Goal: Task Accomplishment & Management: Manage account settings

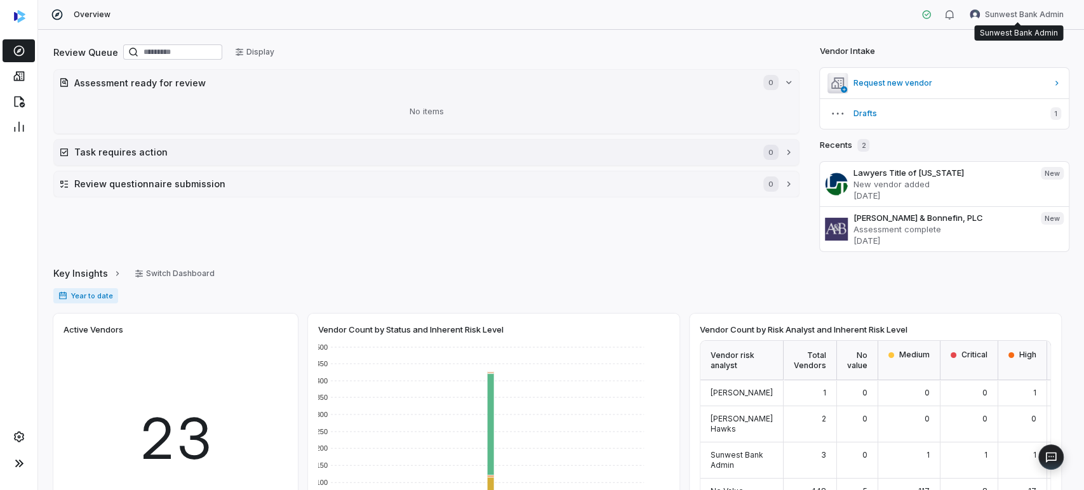
scroll to position [102, 0]
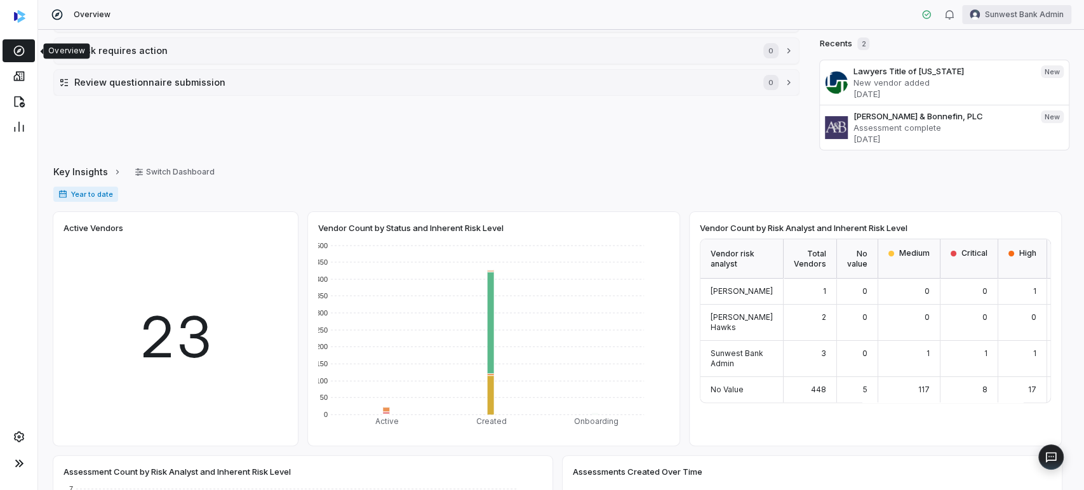
click at [999, 19] on html "Overview Sunwest Bank Admin Review Queue Display Assessment ready for review 0 …" at bounding box center [542, 245] width 1084 height 490
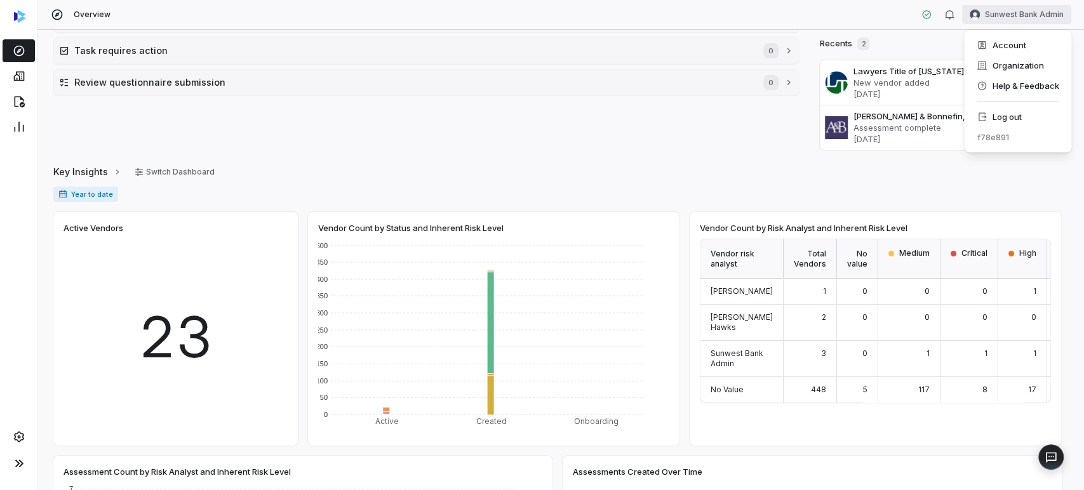
click at [1027, 130] on div "f78e891" at bounding box center [1017, 137] width 97 height 20
click at [1009, 105] on div "Account Organization Help & Feedback Log out f78e891" at bounding box center [1017, 91] width 107 height 123
click at [1011, 111] on div "Log out" at bounding box center [1017, 117] width 97 height 20
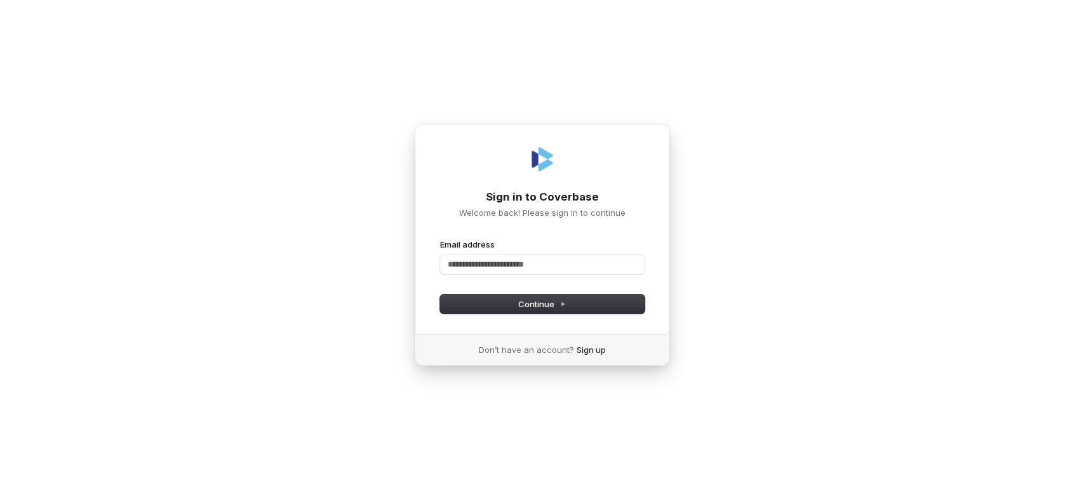
click at [0, 490] on com-1password-button at bounding box center [0, 490] width 0 height 0
type input "**********"
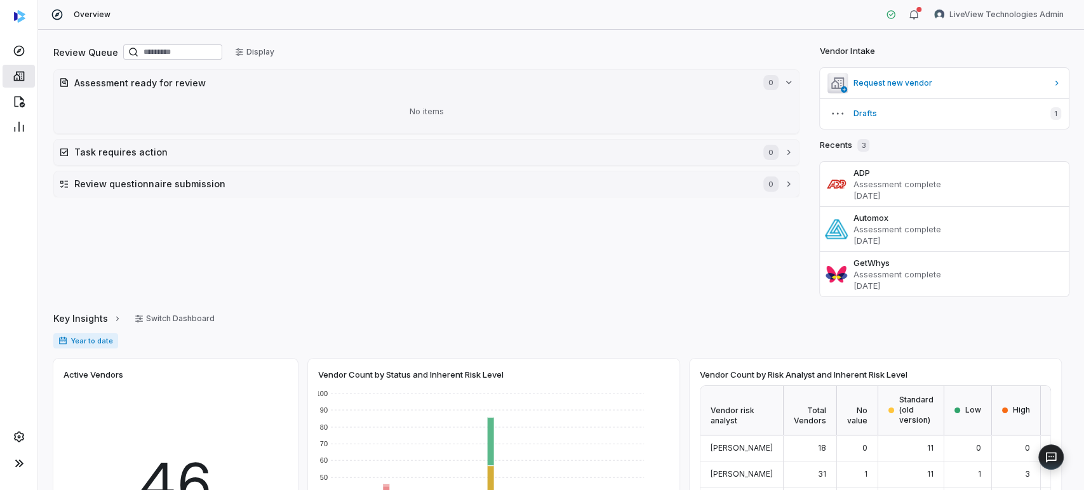
click at [23, 87] on link at bounding box center [19, 76] width 32 height 23
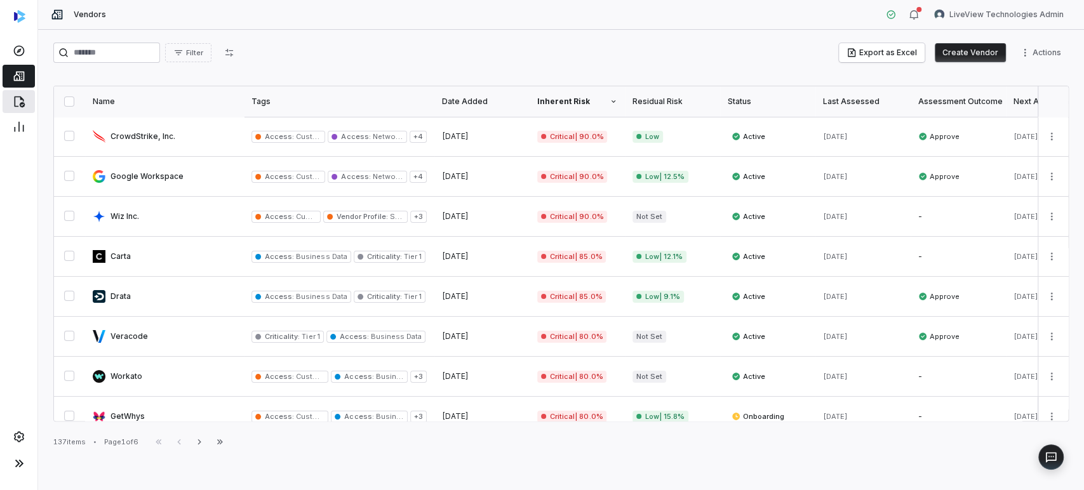
click at [17, 105] on icon at bounding box center [19, 101] width 13 height 13
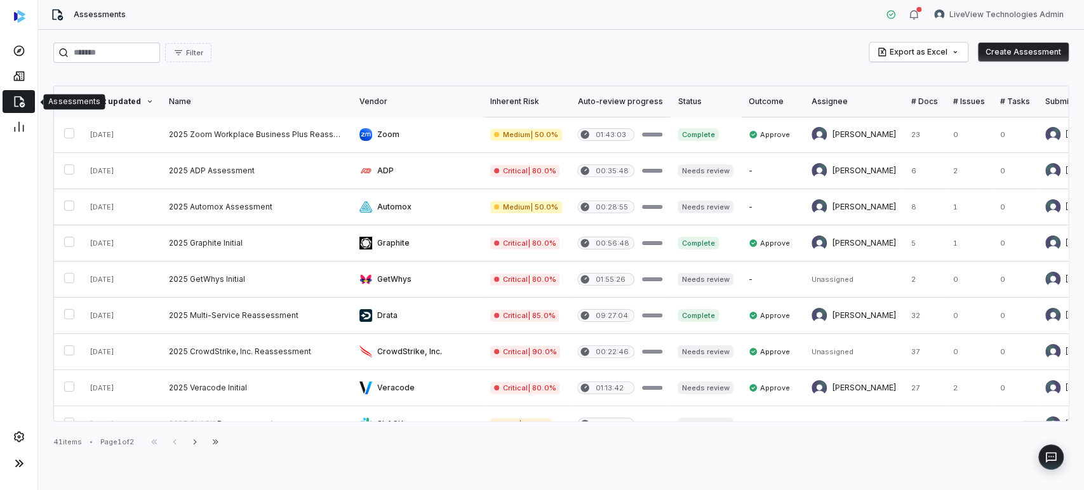
click at [761, 97] on div "Outcome" at bounding box center [773, 102] width 48 height 10
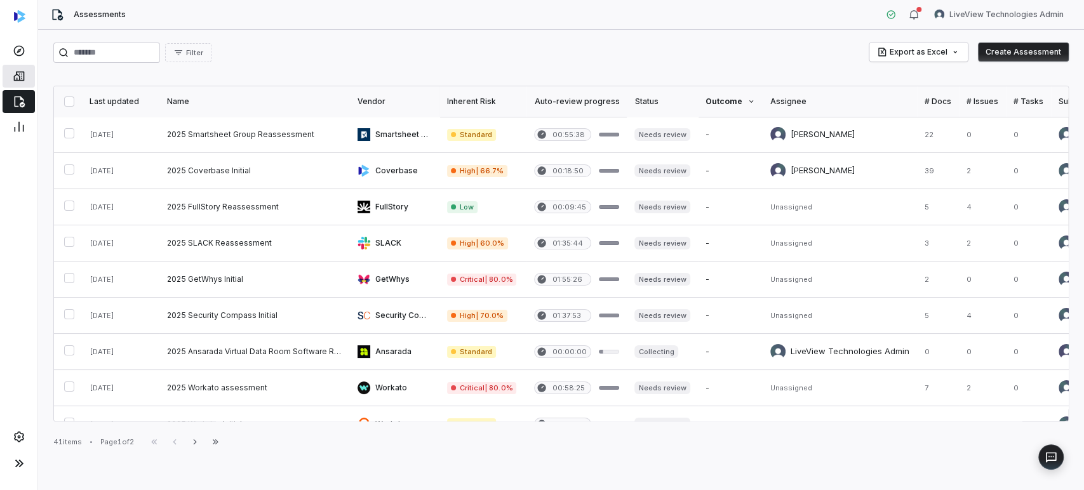
click at [20, 72] on icon at bounding box center [19, 76] width 13 height 13
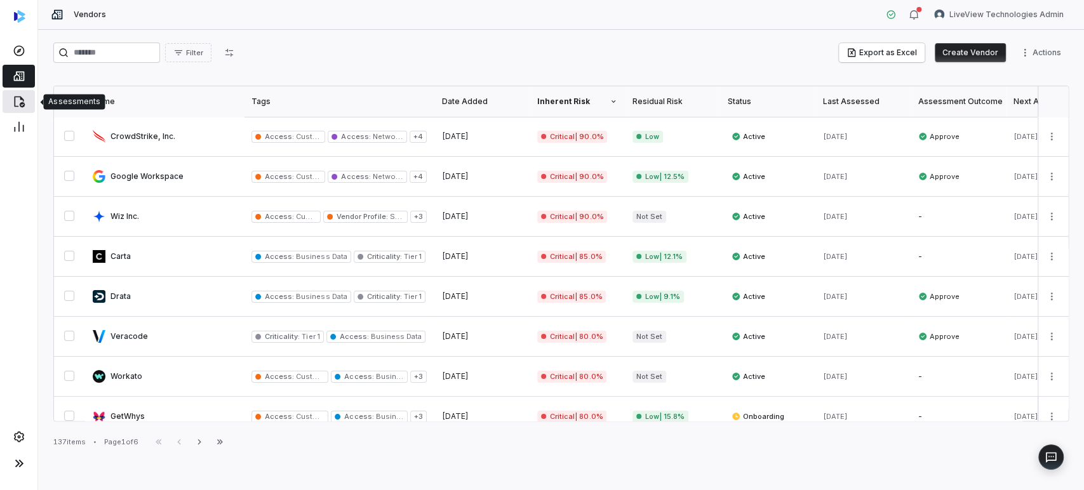
click at [5, 100] on link at bounding box center [19, 101] width 32 height 23
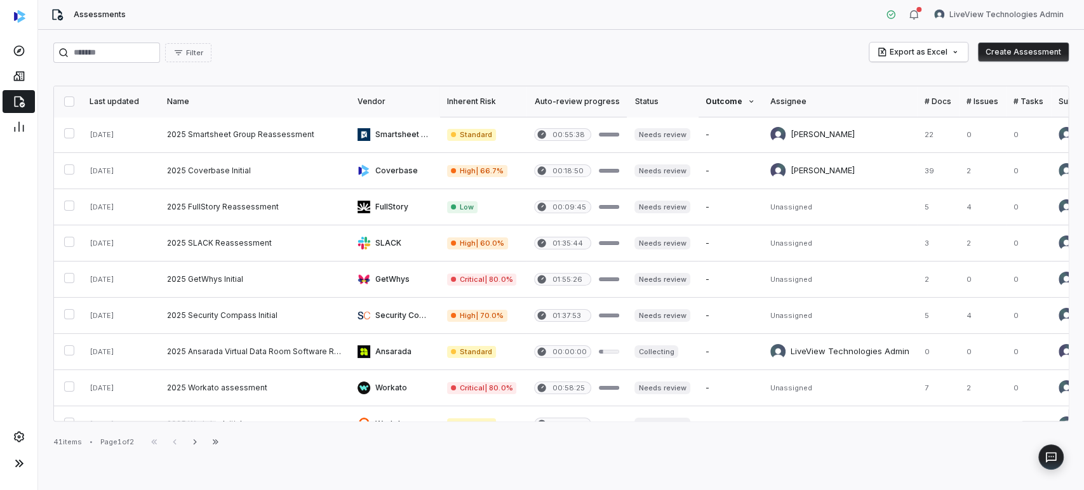
click at [132, 100] on div "Last updated" at bounding box center [121, 102] width 62 height 10
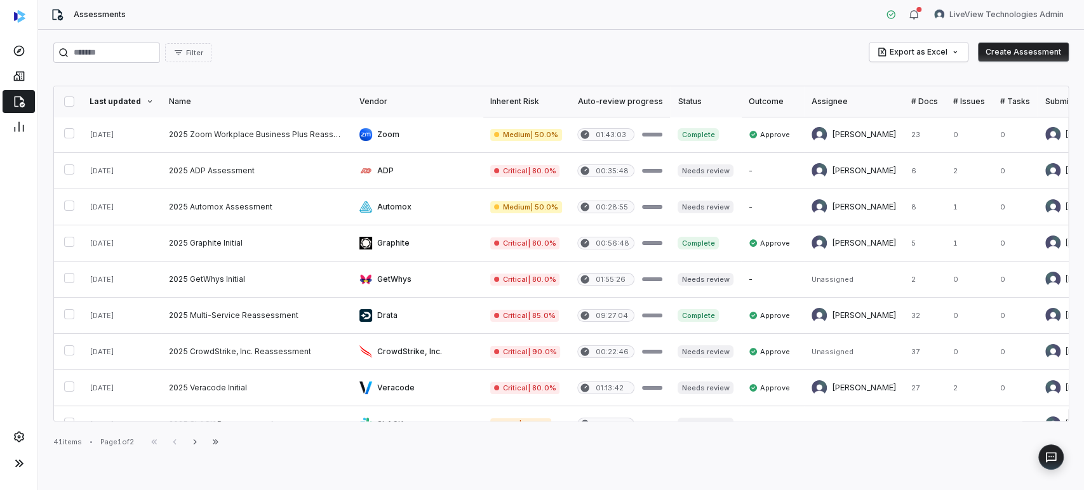
click at [132, 100] on div "Last updated" at bounding box center [122, 102] width 64 height 10
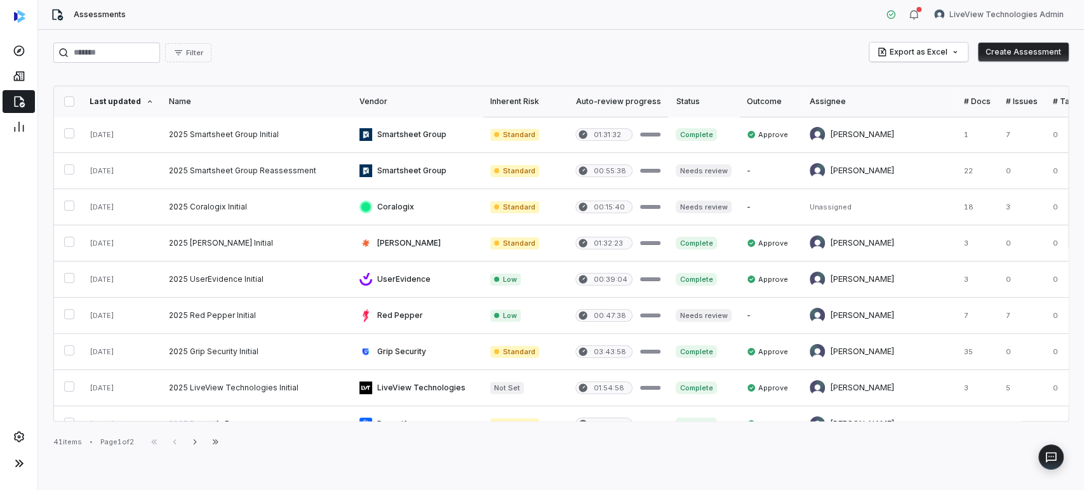
click at [124, 99] on div "Last updated" at bounding box center [122, 102] width 64 height 10
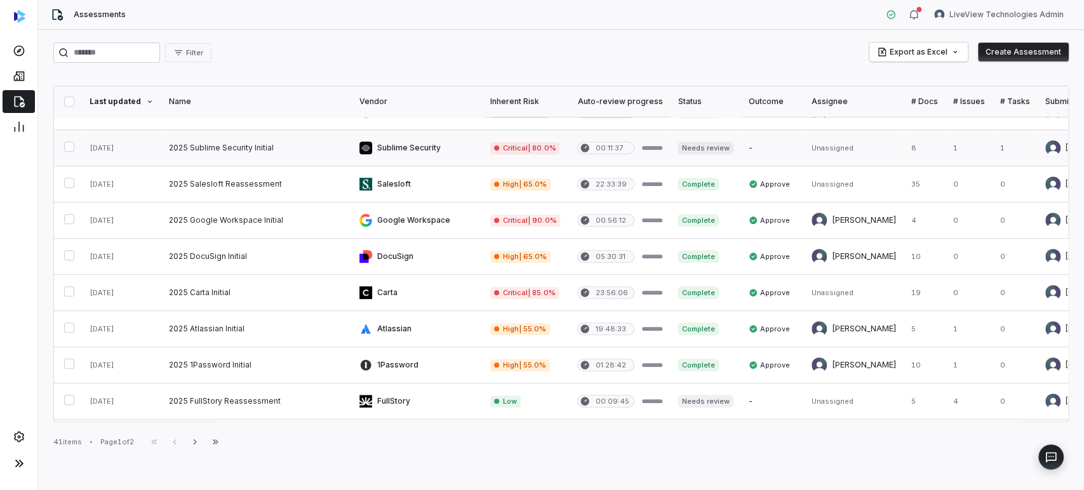
scroll to position [605, 0]
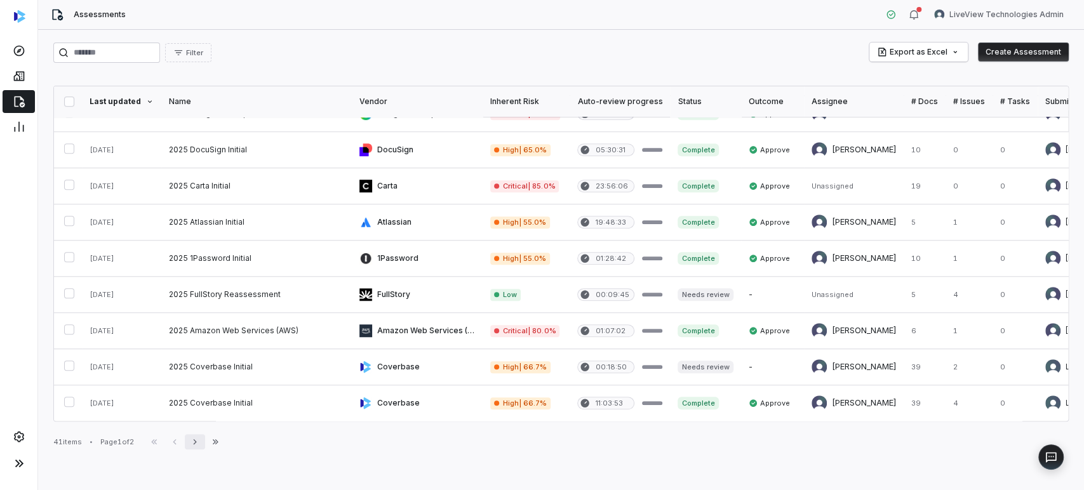
click at [205, 436] on button "Next" at bounding box center [195, 441] width 20 height 15
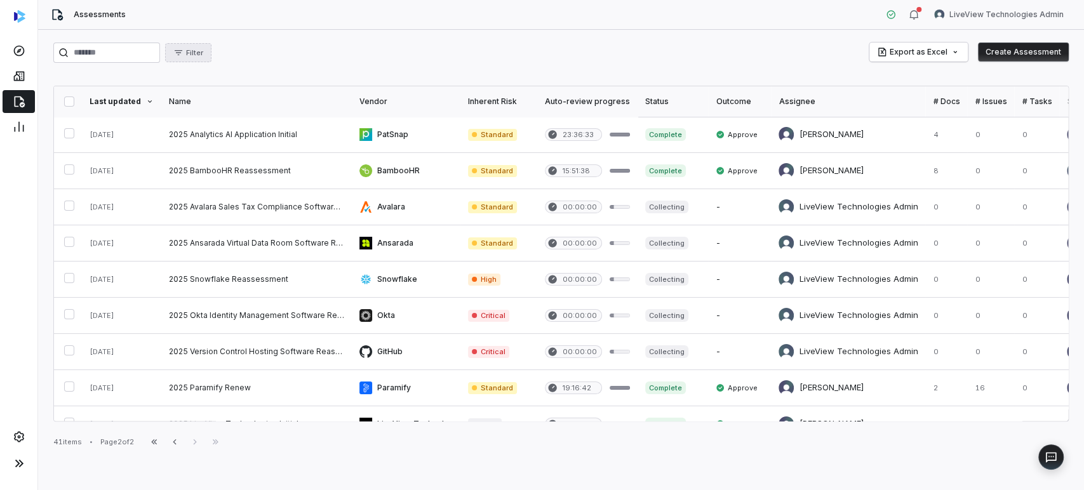
click at [203, 56] on span "Filter" at bounding box center [194, 53] width 17 height 10
click at [237, 110] on div "Status" at bounding box center [262, 111] width 122 height 20
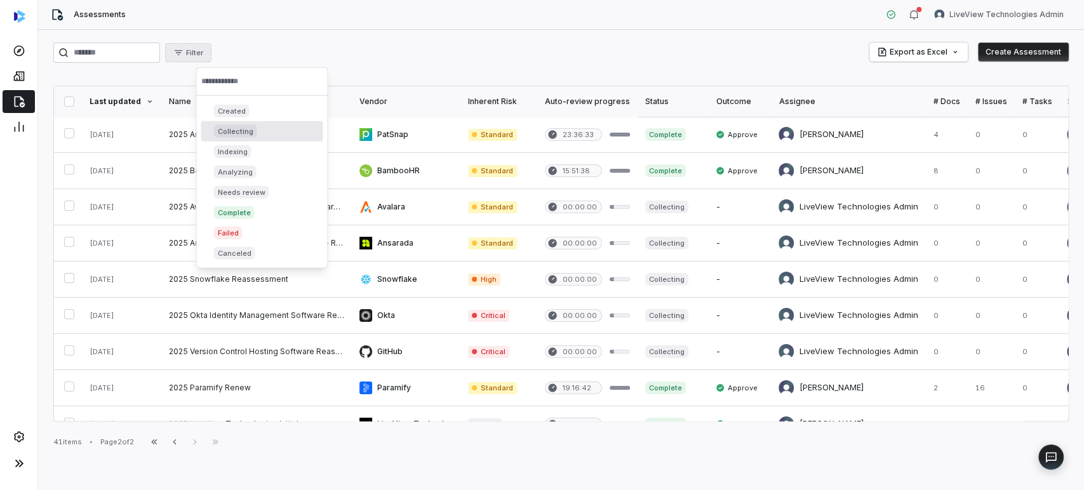
click at [260, 126] on div "Collecting" at bounding box center [262, 131] width 122 height 20
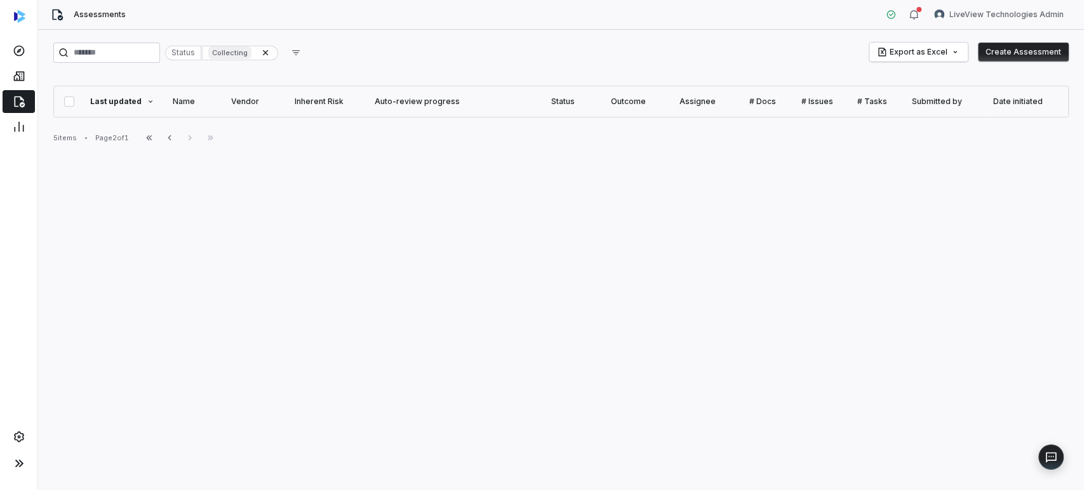
click at [391, 59] on div "Status Collecting Export as Excel Create Assessment" at bounding box center [560, 53] width 1015 height 20
click at [173, 138] on icon "button" at bounding box center [169, 138] width 10 height 10
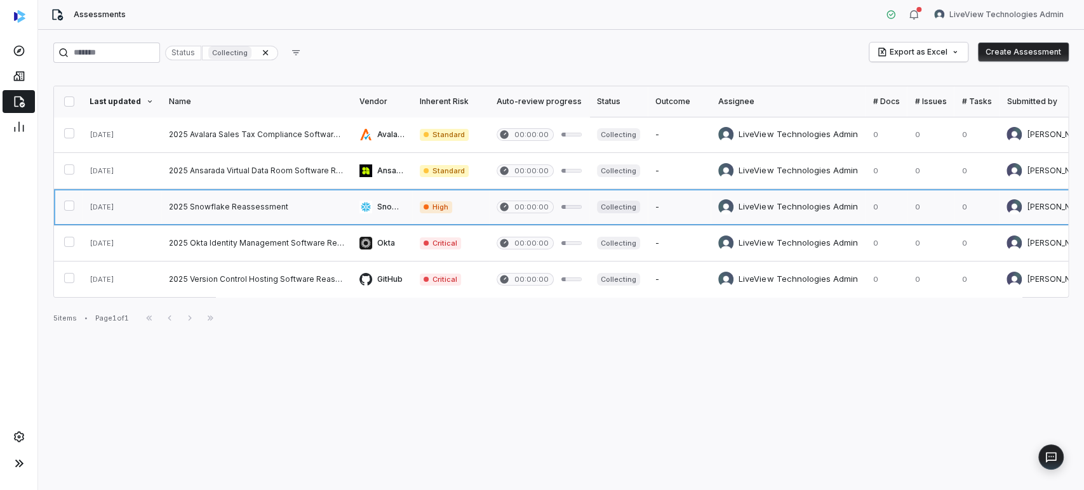
click at [218, 204] on link at bounding box center [256, 207] width 190 height 36
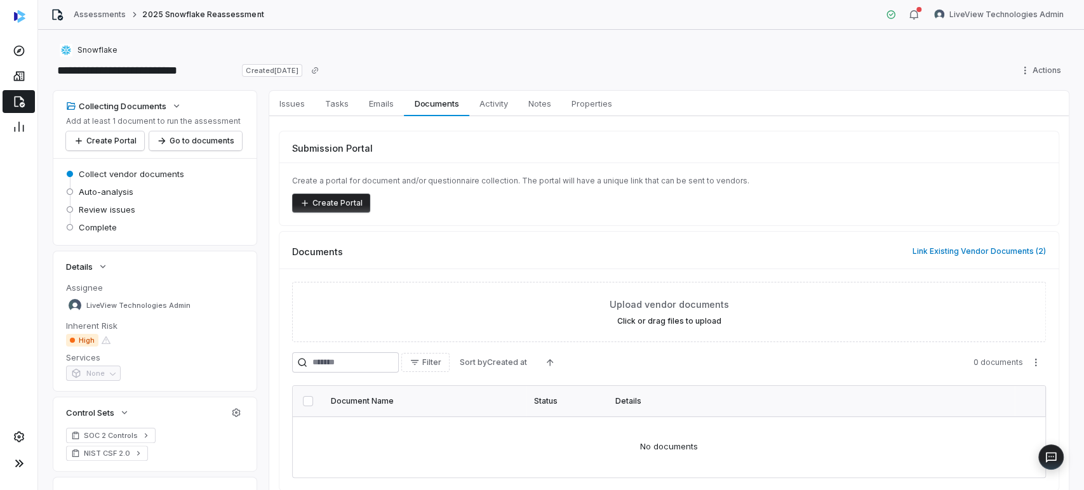
click at [123, 6] on div "Assessments 2025 Snowflake Reassessment LiveView Technologies Admin" at bounding box center [561, 15] width 1046 height 30
click at [117, 13] on link "Assessments" at bounding box center [100, 15] width 52 height 10
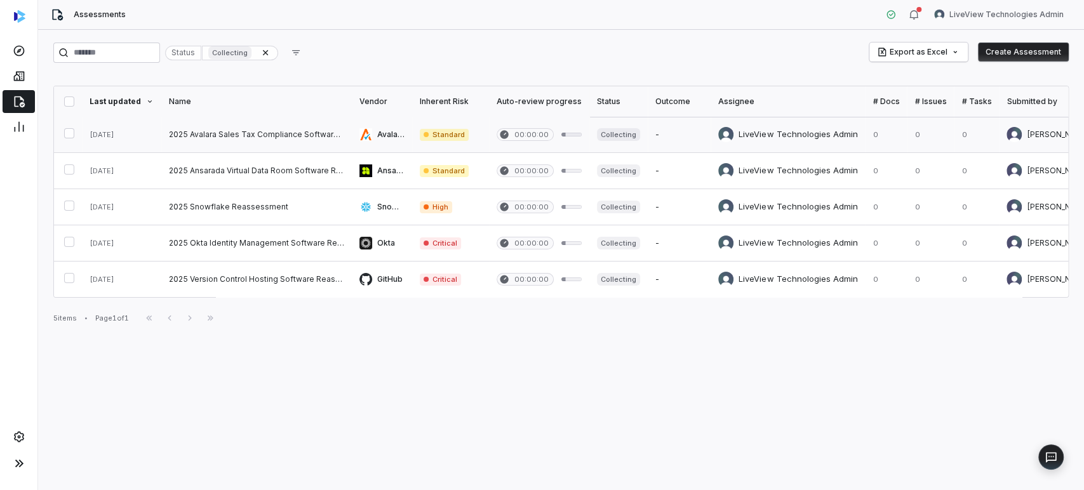
click at [292, 129] on link at bounding box center [256, 135] width 190 height 36
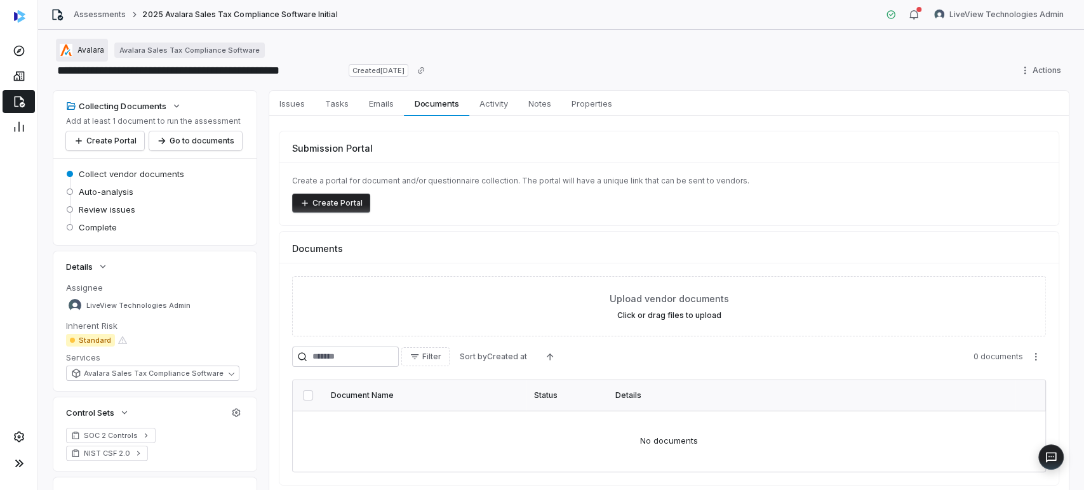
drag, startPoint x: 157, startPoint y: 69, endPoint x: 71, endPoint y: 48, distance: 88.9
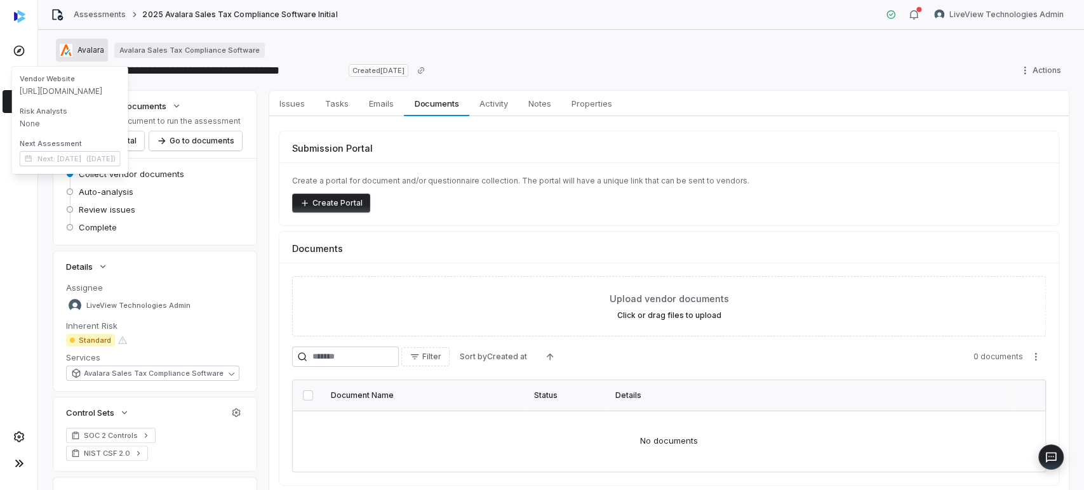
drag, startPoint x: 71, startPoint y: 48, endPoint x: 119, endPoint y: 34, distance: 50.2
click at [119, 34] on div "**********" at bounding box center [561, 260] width 1046 height 460
click at [88, 53] on span "Avalara" at bounding box center [90, 50] width 27 height 10
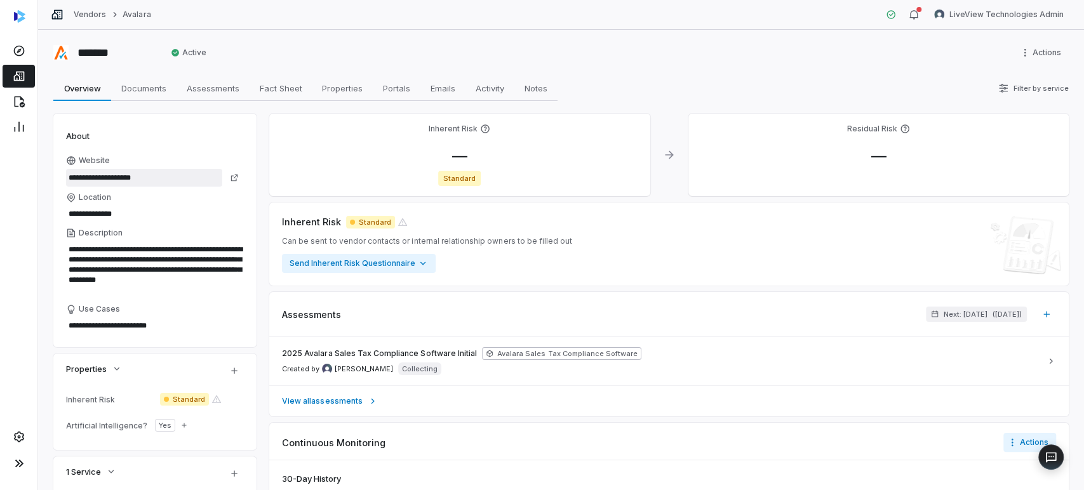
drag, startPoint x: 171, startPoint y: 174, endPoint x: 25, endPoint y: 168, distance: 145.5
click at [25, 168] on div "**********" at bounding box center [542, 245] width 1084 height 490
type textarea "*"
click at [17, 83] on link at bounding box center [19, 76] width 32 height 23
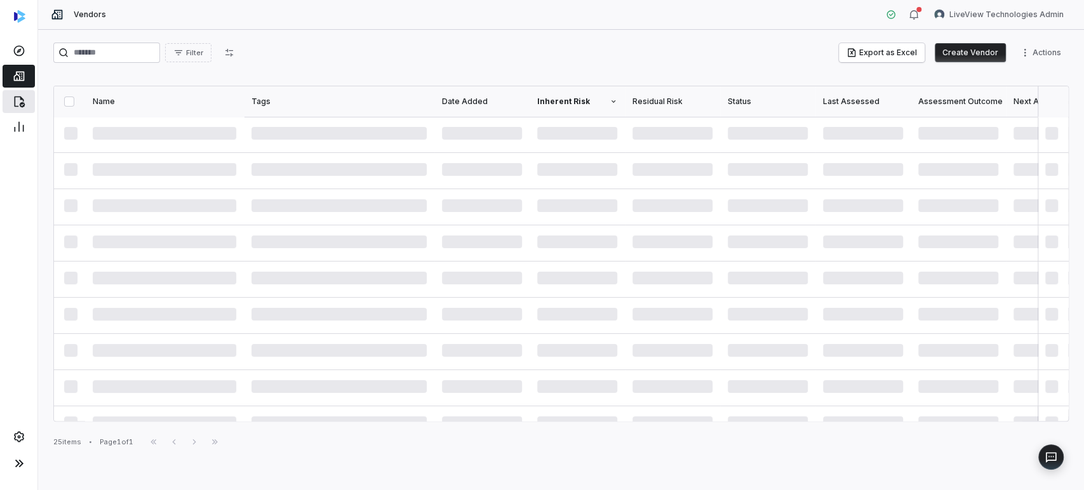
click at [20, 95] on icon at bounding box center [19, 101] width 13 height 13
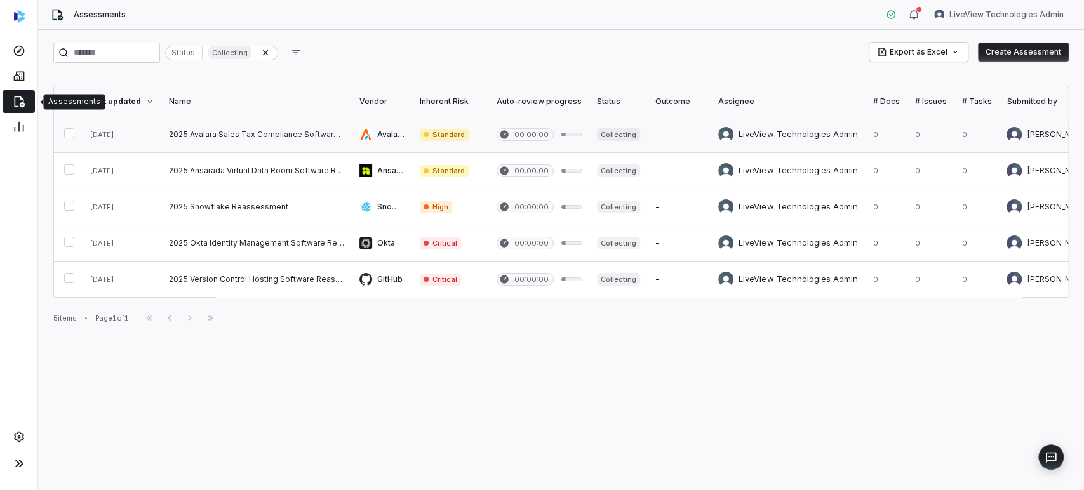
click at [307, 128] on link at bounding box center [256, 135] width 190 height 36
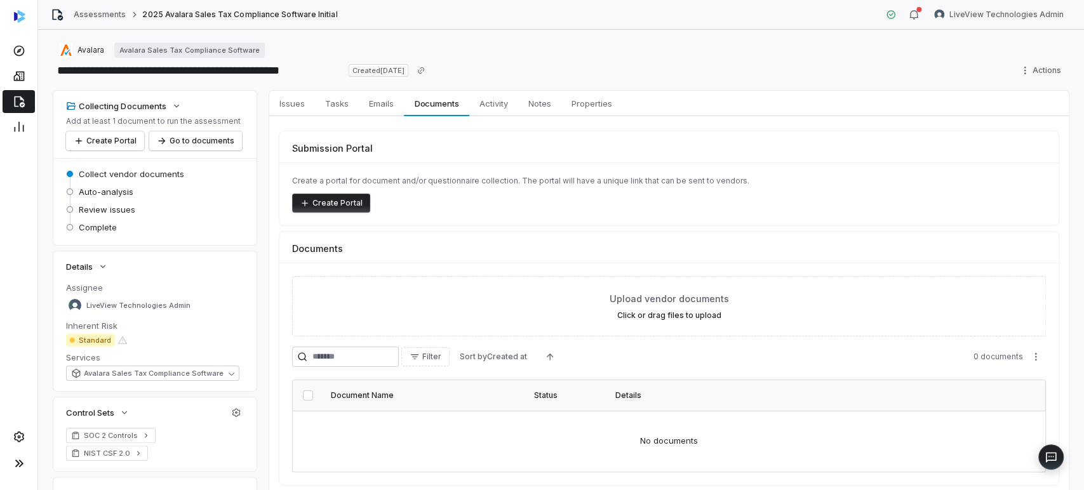
click at [483, 117] on div "Submission Portal Create a portal for document and/or questionnaire collection.…" at bounding box center [668, 308] width 799 height 384
click at [483, 110] on span "Activity" at bounding box center [493, 103] width 39 height 17
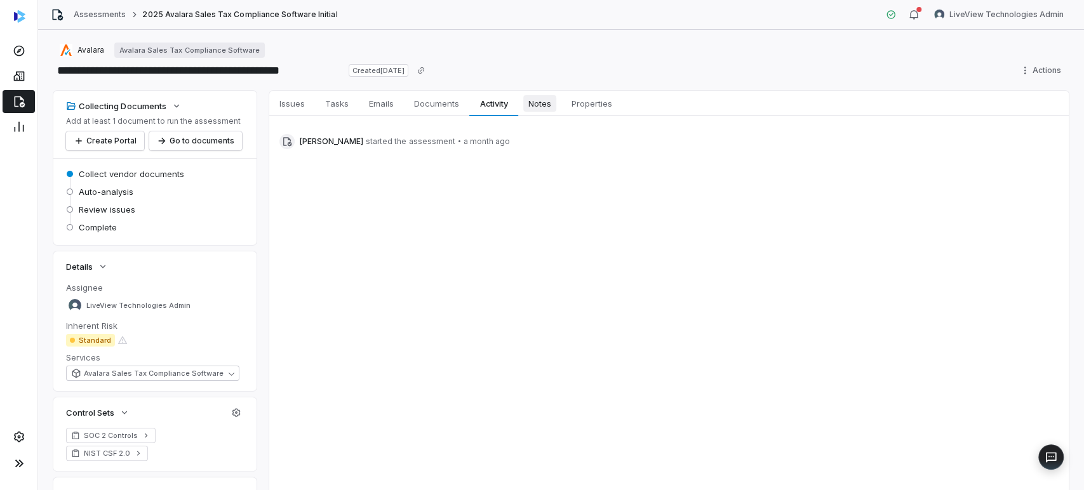
click at [533, 105] on span "Notes" at bounding box center [539, 103] width 33 height 17
click at [497, 100] on span "Activity" at bounding box center [493, 103] width 39 height 17
click at [371, 99] on span "Emails" at bounding box center [381, 103] width 35 height 17
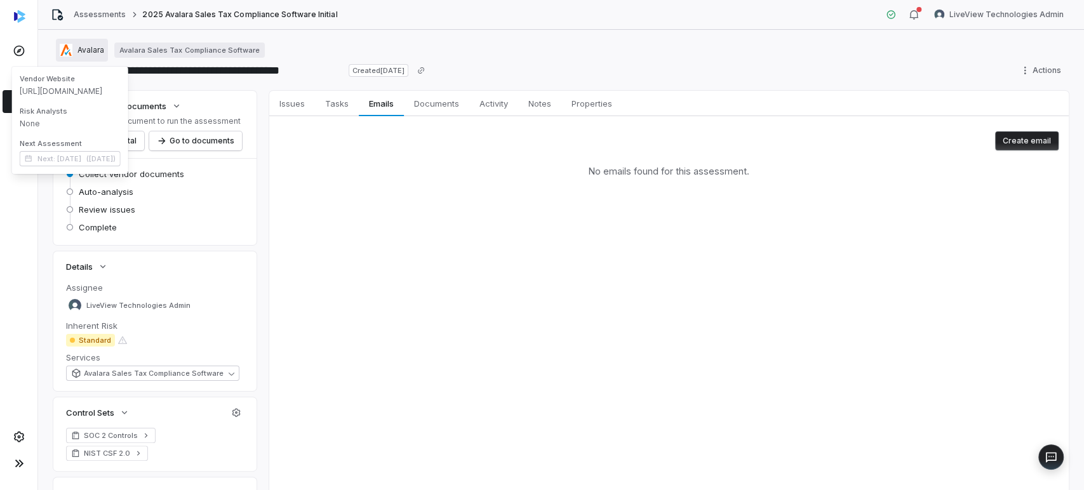
drag, startPoint x: 84, startPoint y: 52, endPoint x: 72, endPoint y: 53, distance: 11.5
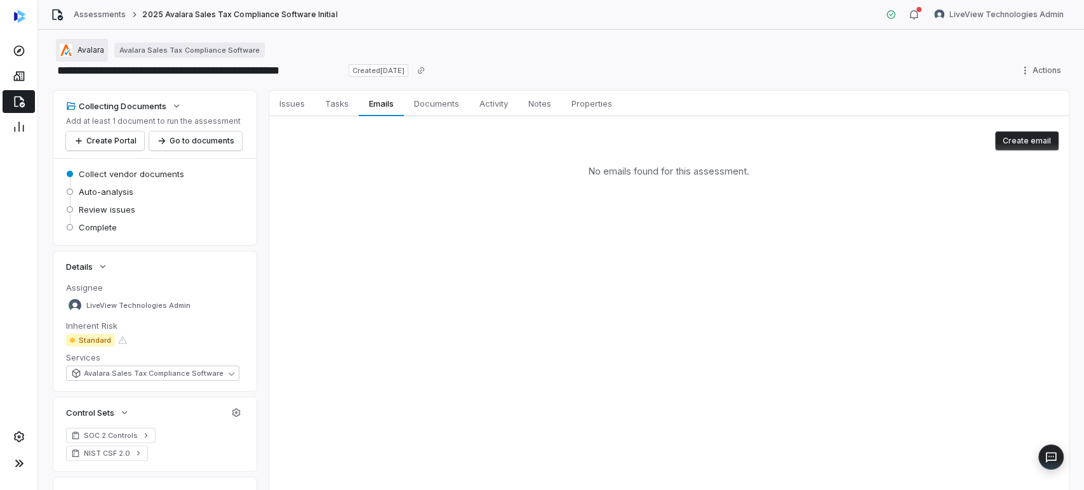
drag, startPoint x: 72, startPoint y: 53, endPoint x: 66, endPoint y: 51, distance: 6.6
drag, startPoint x: 66, startPoint y: 51, endPoint x: 258, endPoint y: 29, distance: 193.8
click at [258, 29] on div "Assessments 2025 Avalara Sales Tax Compliance Software Initial LiveView Technol…" at bounding box center [561, 15] width 1046 height 30
click at [298, 115] on link "Issues Issues" at bounding box center [292, 103] width 46 height 25
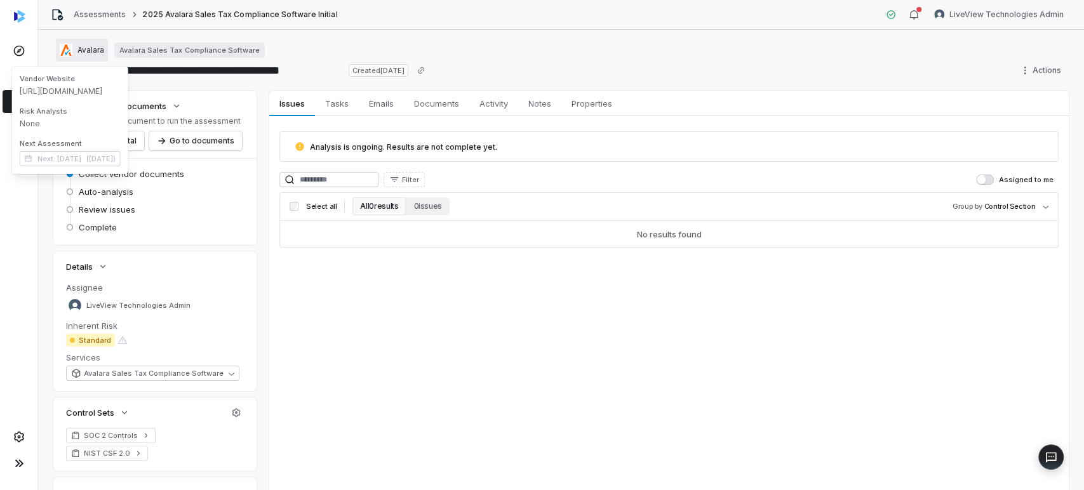
click at [75, 57] on button "Avalara" at bounding box center [82, 50] width 52 height 23
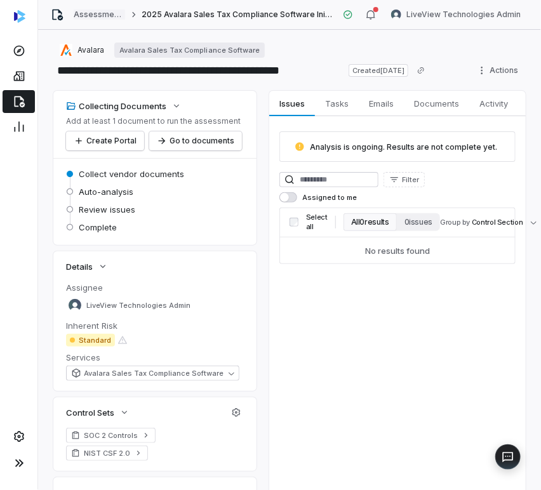
click at [88, 17] on link "Assessments" at bounding box center [99, 15] width 51 height 10
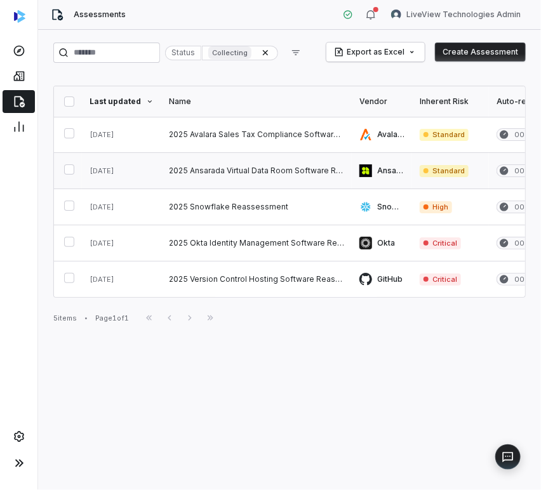
click at [272, 168] on link at bounding box center [256, 171] width 190 height 36
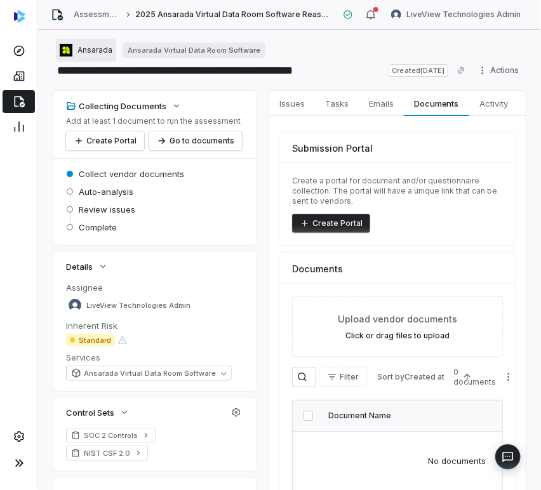
click at [76, 53] on div "Ansarada" at bounding box center [86, 50] width 53 height 13
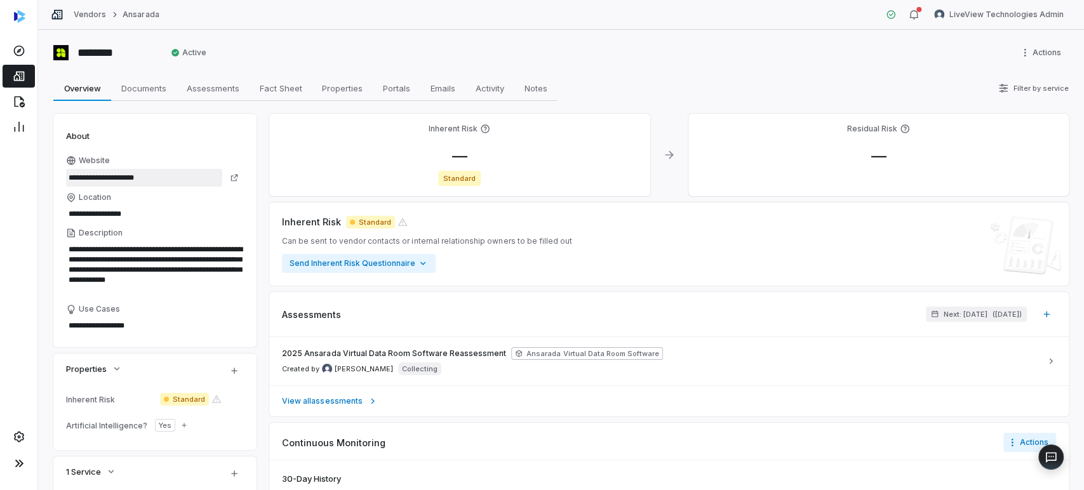
click at [105, 172] on input "**********" at bounding box center [144, 178] width 156 height 18
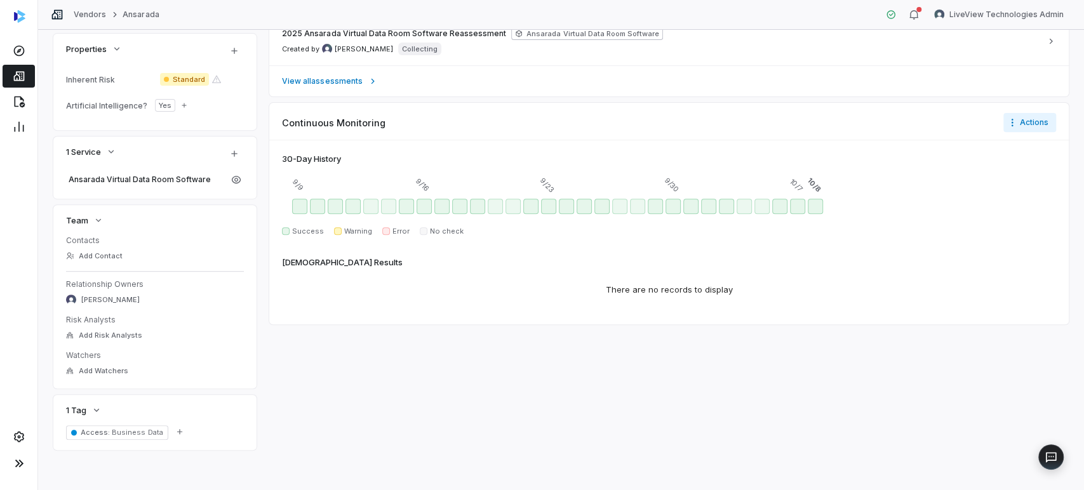
click at [441, 360] on div "Inherent Risk — Standard Residual Risk — Inherent Risk Standard Can be sent to …" at bounding box center [668, 122] width 799 height 657
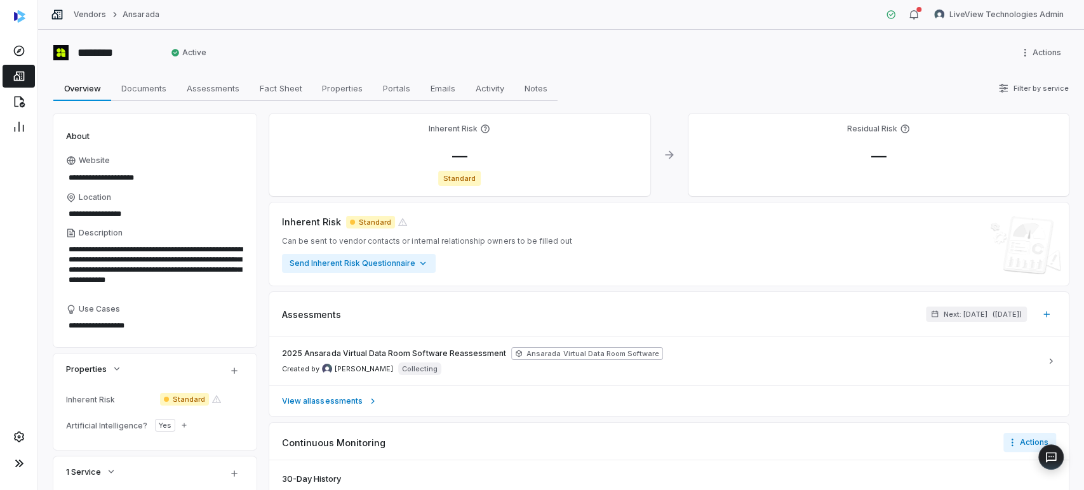
type textarea "*"
click at [8, 105] on link at bounding box center [19, 101] width 32 height 23
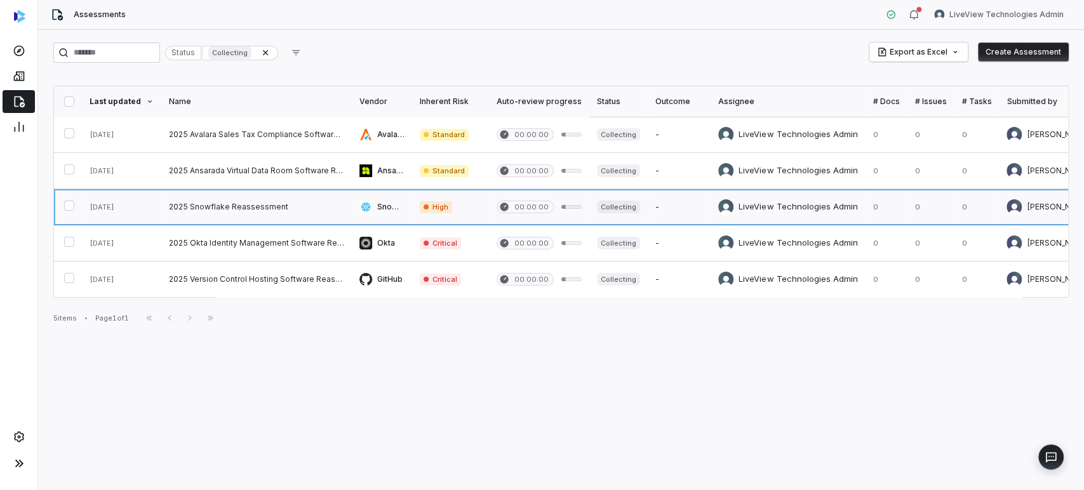
click at [302, 213] on link at bounding box center [256, 207] width 190 height 36
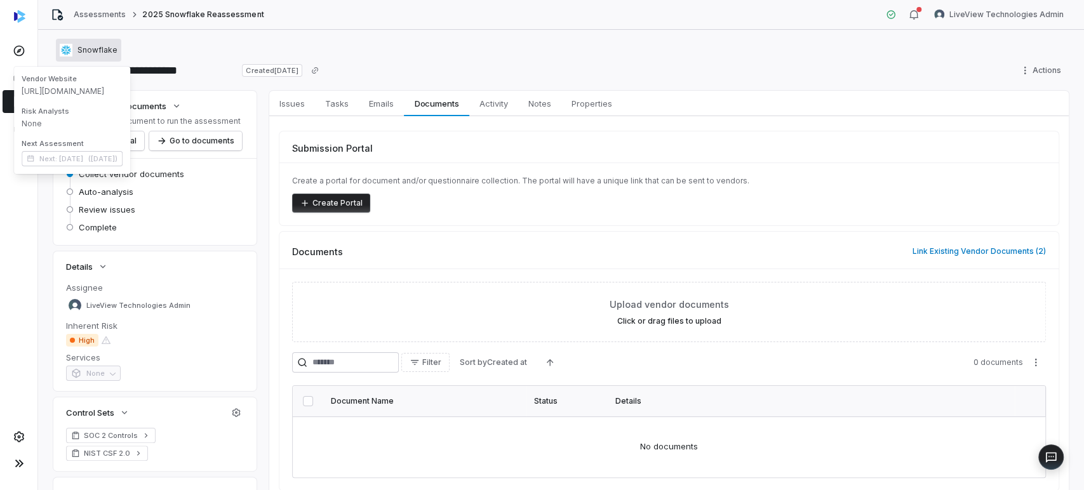
click at [75, 96] on span "[URL][DOMAIN_NAME]" at bounding box center [72, 91] width 101 height 10
click at [76, 93] on span "[URL][DOMAIN_NAME]" at bounding box center [72, 91] width 101 height 10
copy span "[URL][DOMAIN_NAME]"
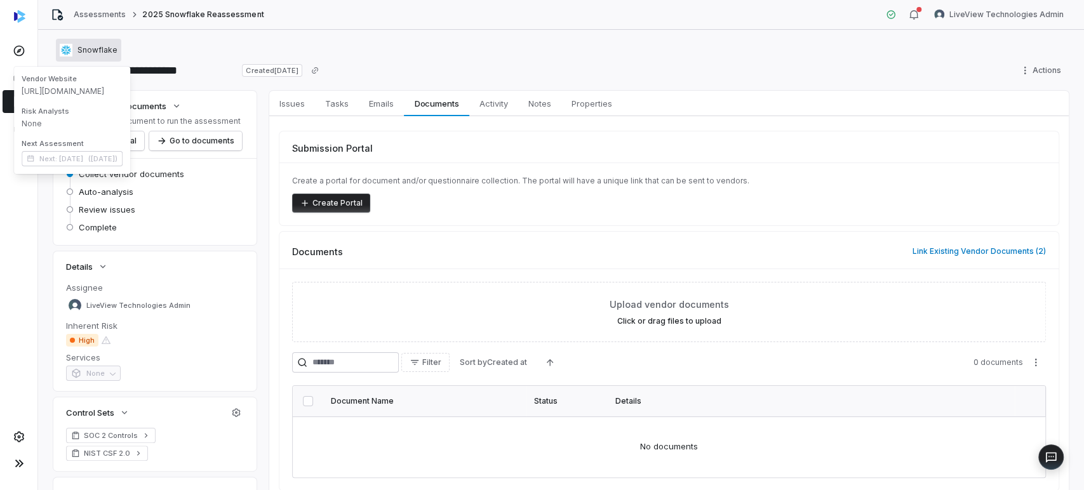
click at [497, 45] on div "Snowflake" at bounding box center [560, 50] width 1015 height 15
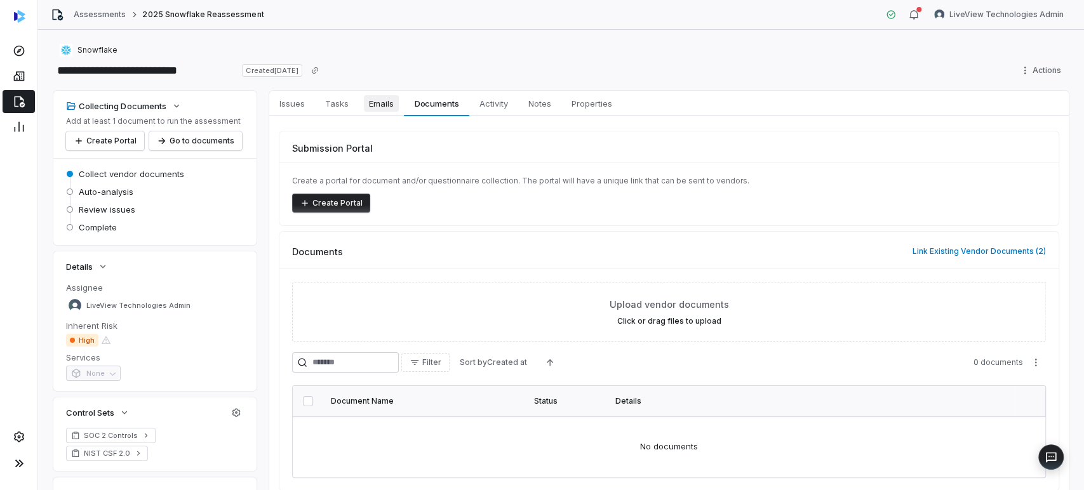
click at [361, 95] on link "Emails Emails" at bounding box center [381, 103] width 45 height 25
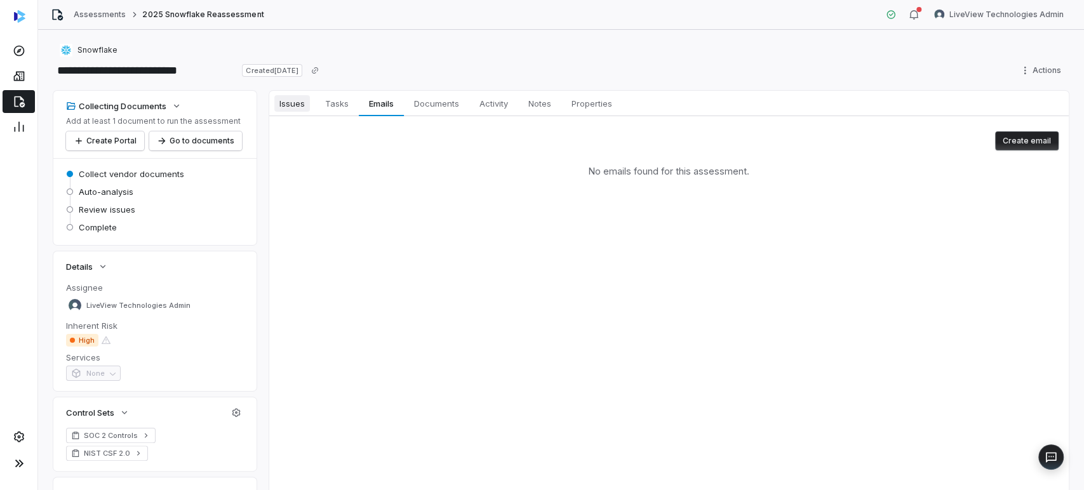
click at [293, 107] on span "Issues" at bounding box center [292, 103] width 36 height 17
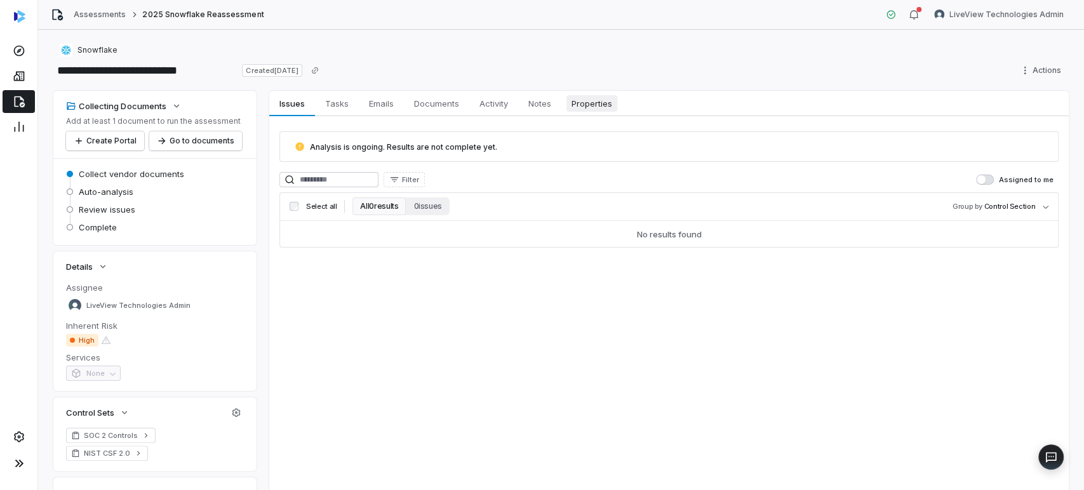
click at [540, 111] on span "Properties" at bounding box center [591, 103] width 51 height 17
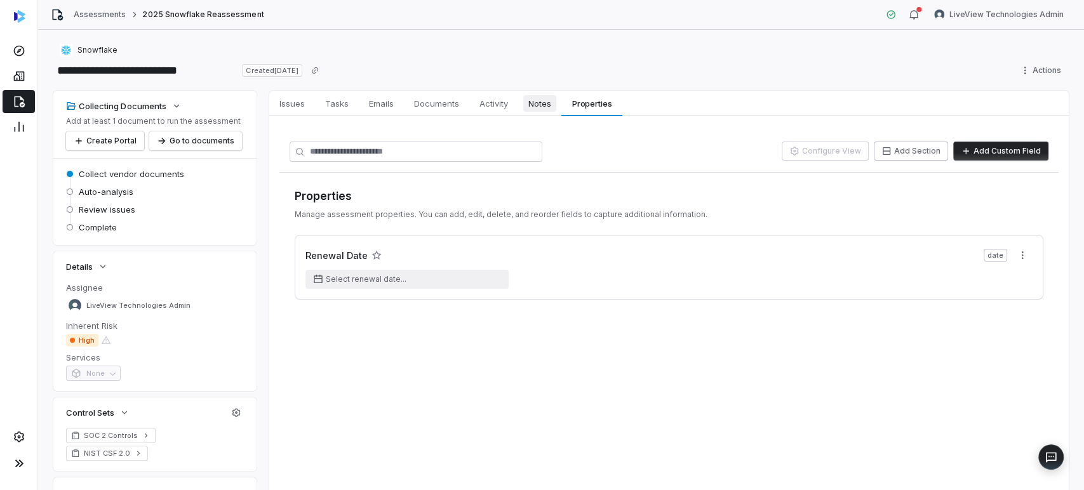
click at [539, 115] on link "Notes Notes" at bounding box center [539, 103] width 43 height 25
click at [539, 99] on span "Notes" at bounding box center [539, 103] width 33 height 17
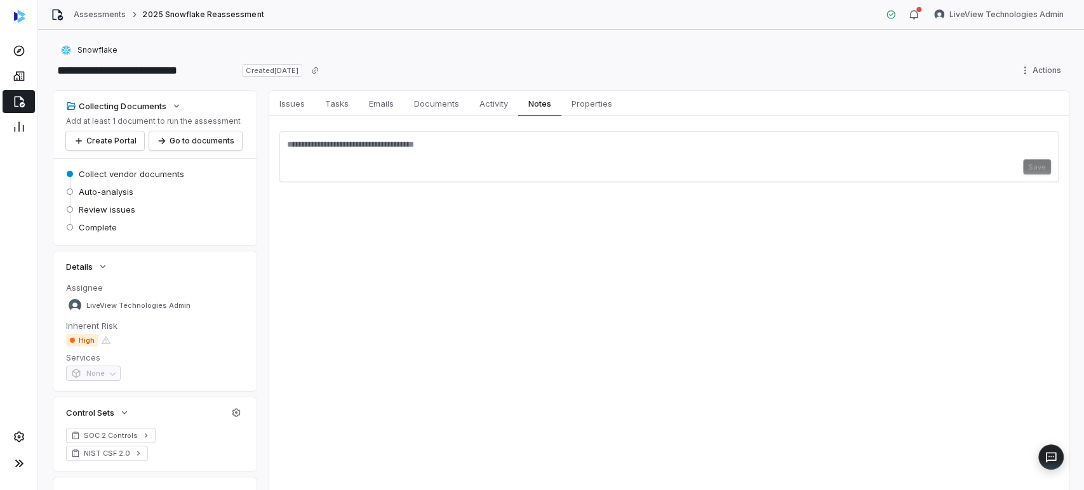
click at [347, 144] on textarea at bounding box center [669, 149] width 764 height 20
click at [452, 138] on div "Save" at bounding box center [668, 156] width 779 height 51
click at [371, 142] on textarea at bounding box center [669, 149] width 764 height 20
paste textarea "**********"
type textarea "**********"
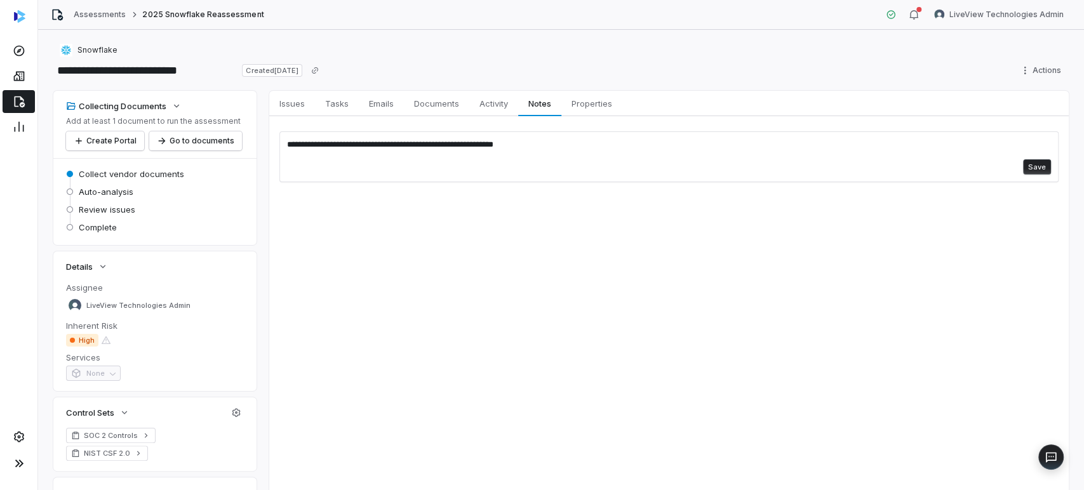
click at [540, 171] on button "Save" at bounding box center [1037, 166] width 28 height 15
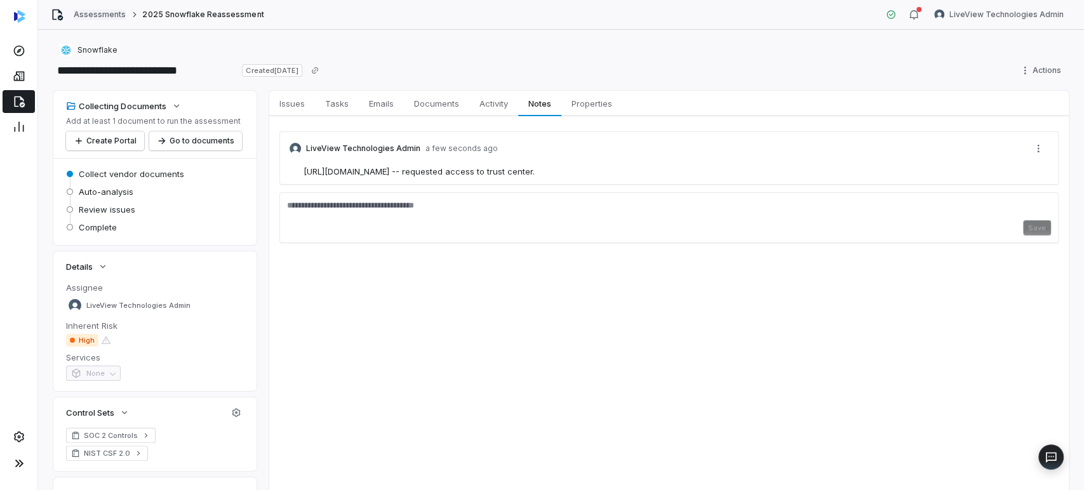
click at [99, 18] on link "Assessments" at bounding box center [100, 15] width 52 height 10
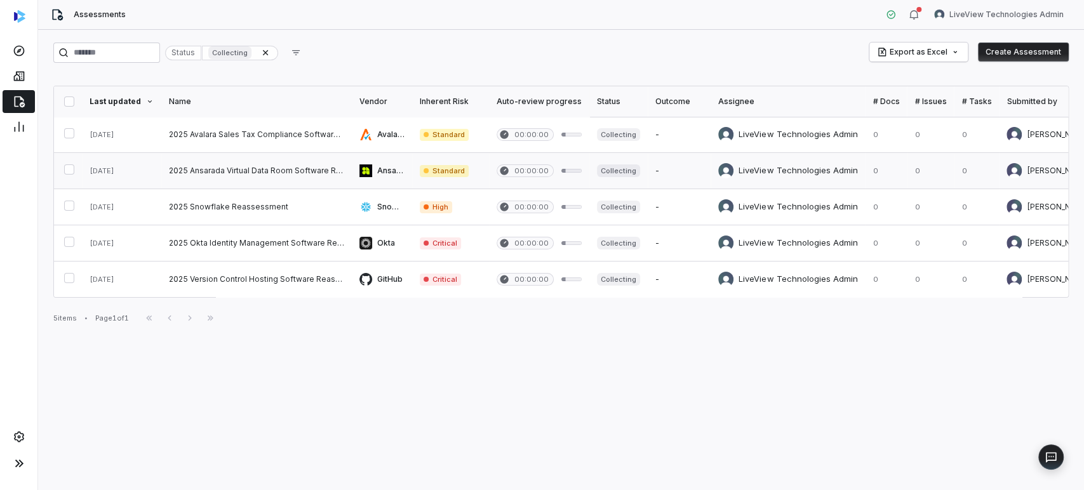
click at [540, 169] on link at bounding box center [679, 171] width 63 height 36
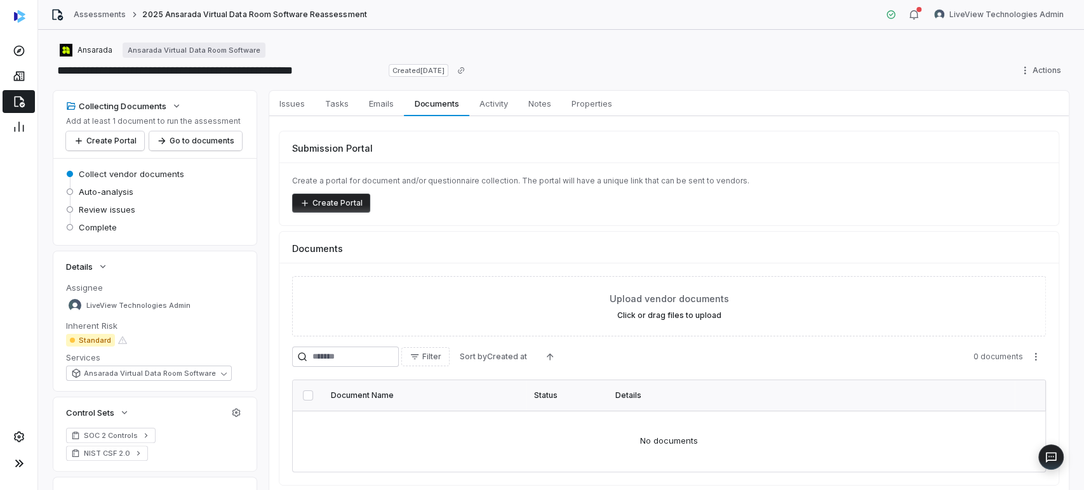
drag, startPoint x: 472, startPoint y: 29, endPoint x: 466, endPoint y: 38, distance: 11.4
click at [472, 29] on div "Assessments 2025 Ansarada Virtual Data Room Software Reassessment LiveView Tech…" at bounding box center [561, 15] width 1046 height 30
click at [540, 211] on div "Create Portal" at bounding box center [669, 203] width 754 height 19
click at [363, 108] on link "Emails Emails" at bounding box center [381, 103] width 45 height 25
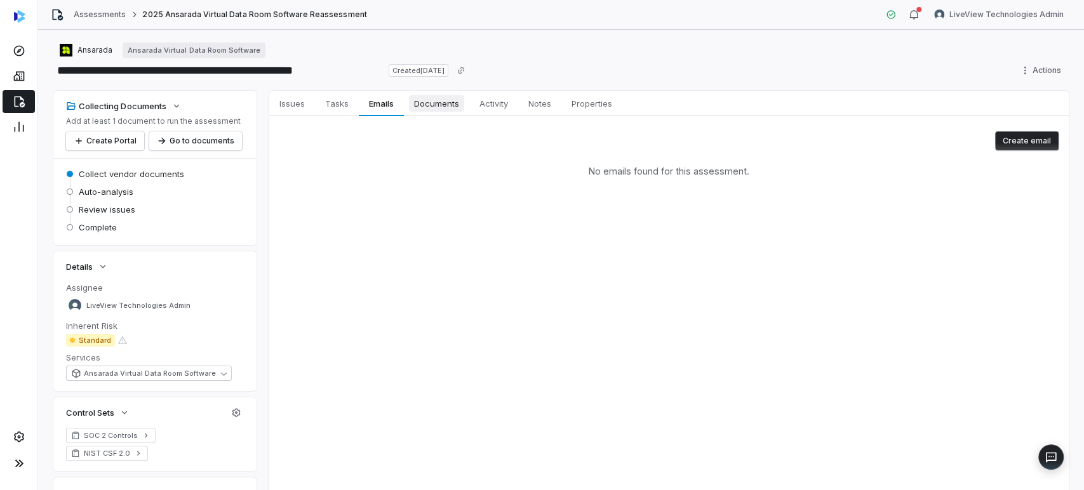
click at [446, 110] on span "Documents" at bounding box center [436, 103] width 55 height 17
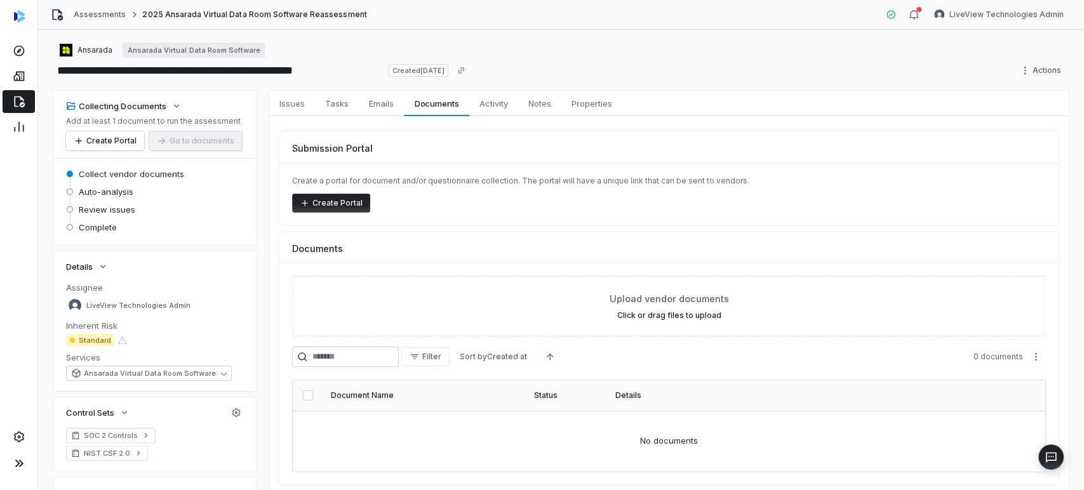
click at [345, 189] on div "Create a portal for document and/or questionnaire collection. The portal will h…" at bounding box center [668, 194] width 779 height 63
click at [342, 204] on button "Create Portal" at bounding box center [331, 203] width 78 height 19
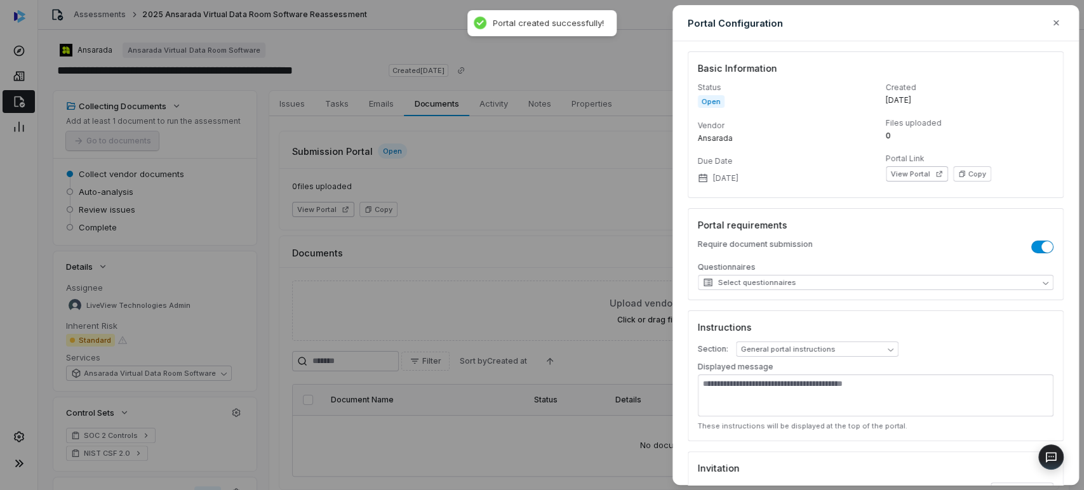
scroll to position [70, 0]
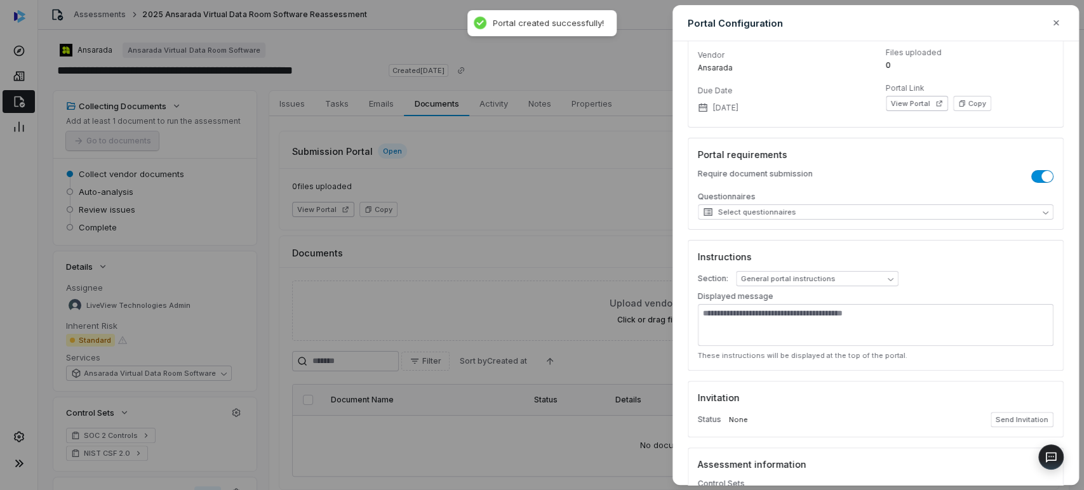
click at [540, 203] on p "Questionnaires" at bounding box center [876, 198] width 356 height 13
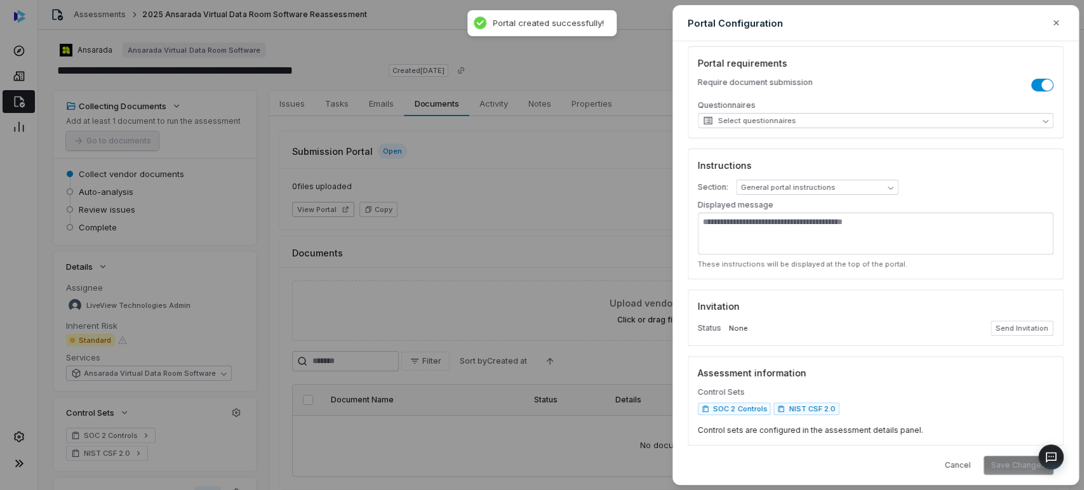
scroll to position [171, 0]
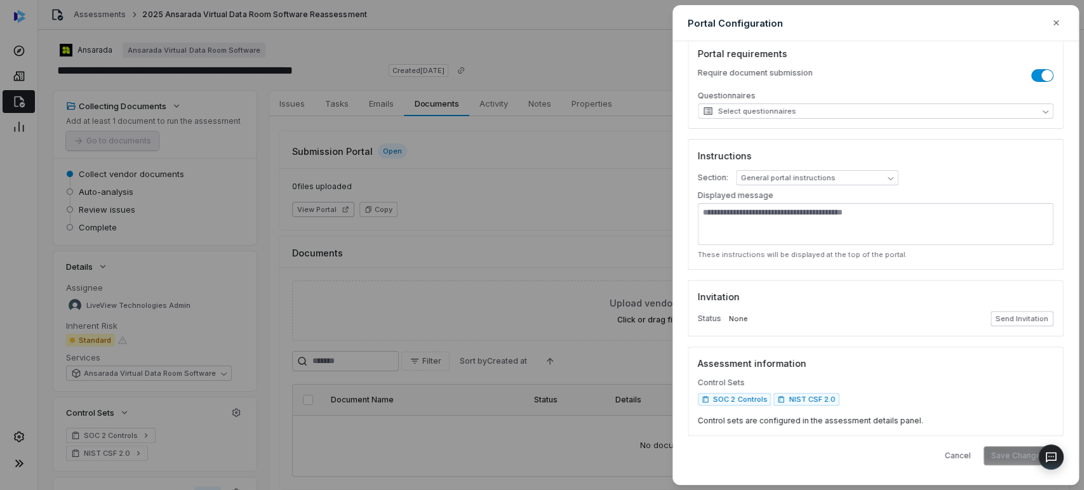
click at [540, 322] on button "Send Invitation" at bounding box center [1022, 318] width 63 height 15
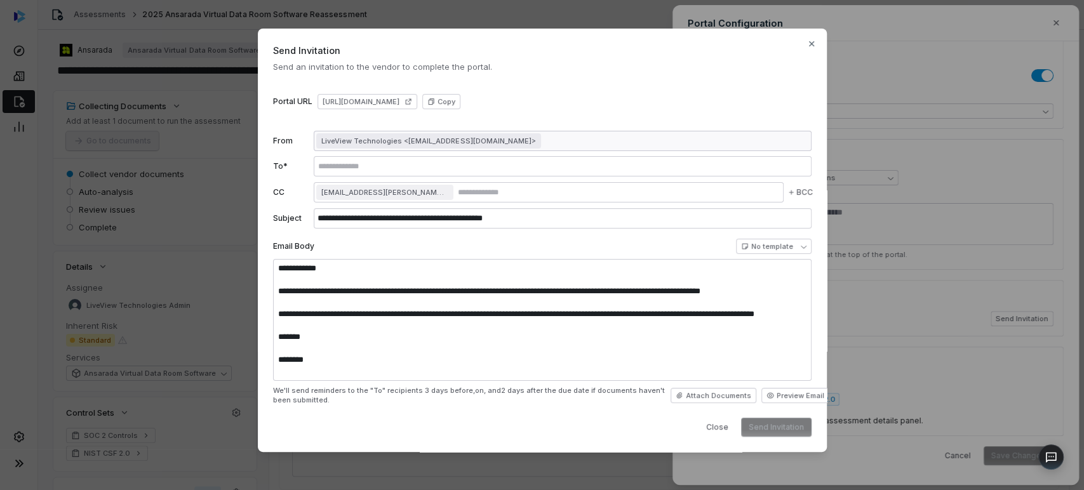
type textarea "**********"
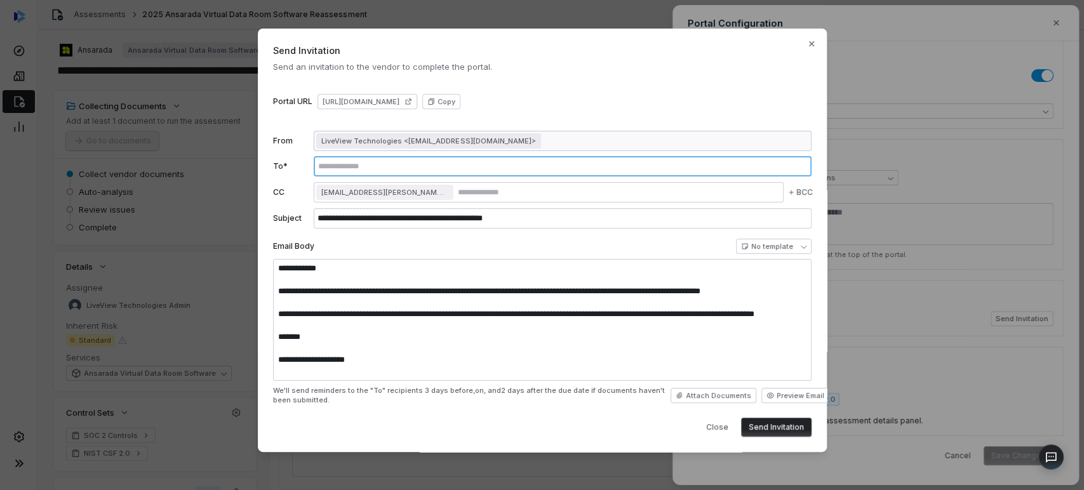
click at [391, 167] on input "text" at bounding box center [562, 166] width 493 height 10
paste input "**********"
type input "**********"
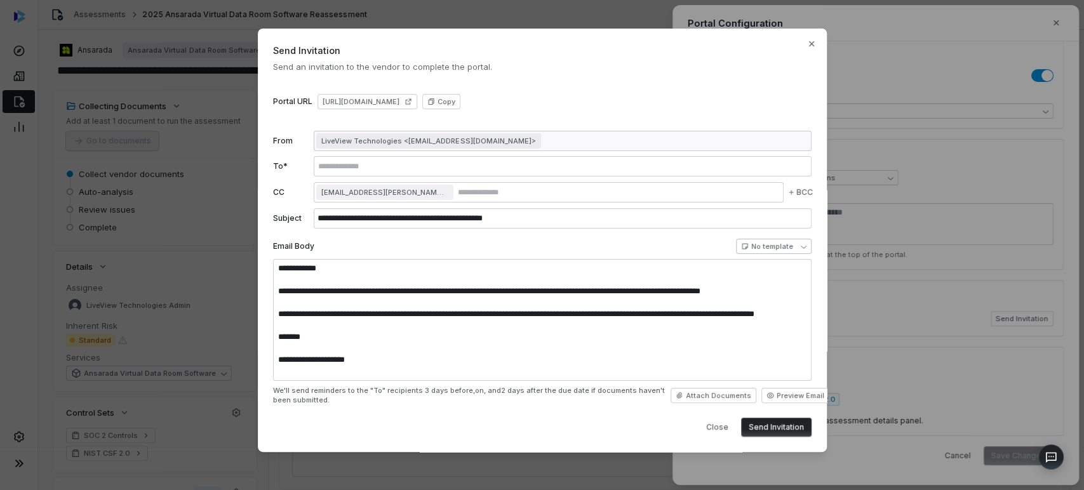
click at [540, 247] on body "**********" at bounding box center [542, 245] width 1084 height 490
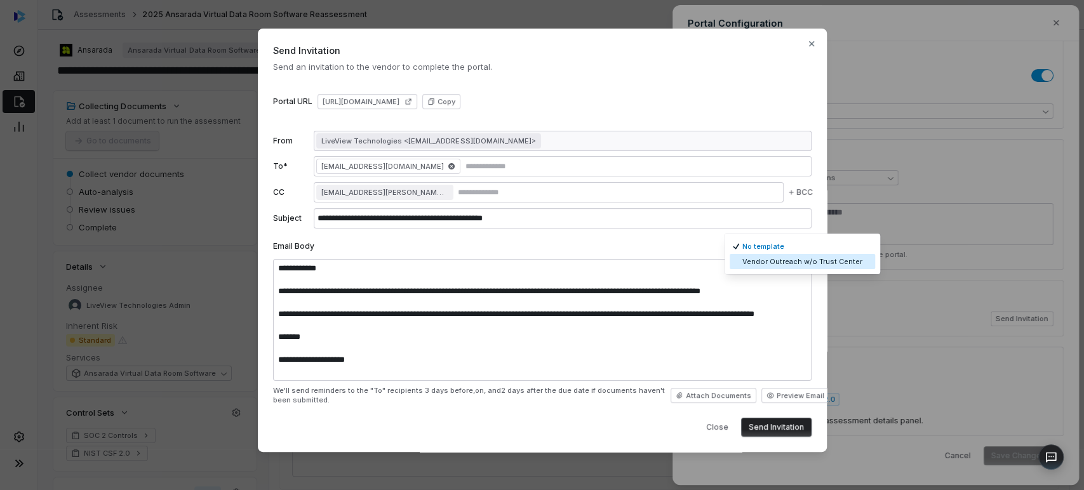
select select "**********"
type input "**********"
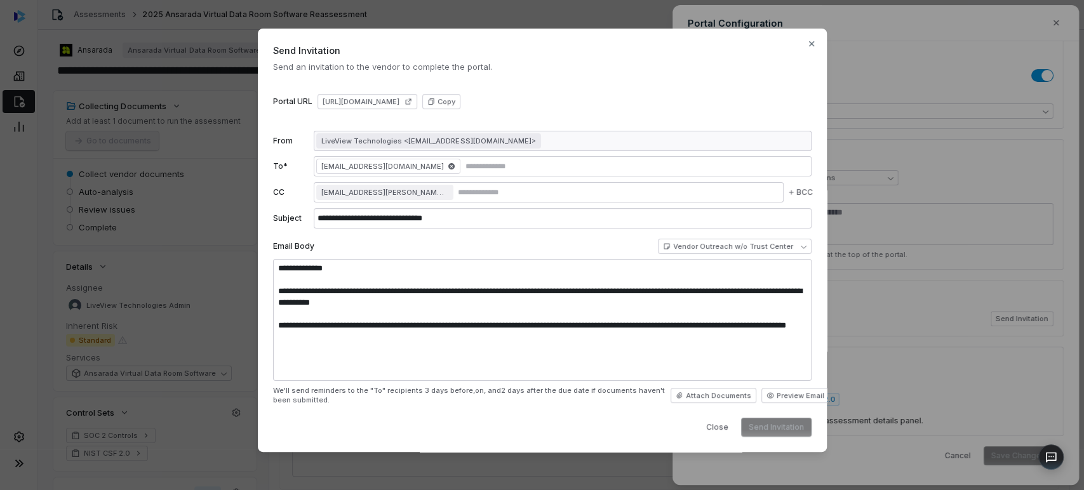
type textarea "**********"
click at [540, 429] on button "Send Invitation" at bounding box center [776, 427] width 70 height 19
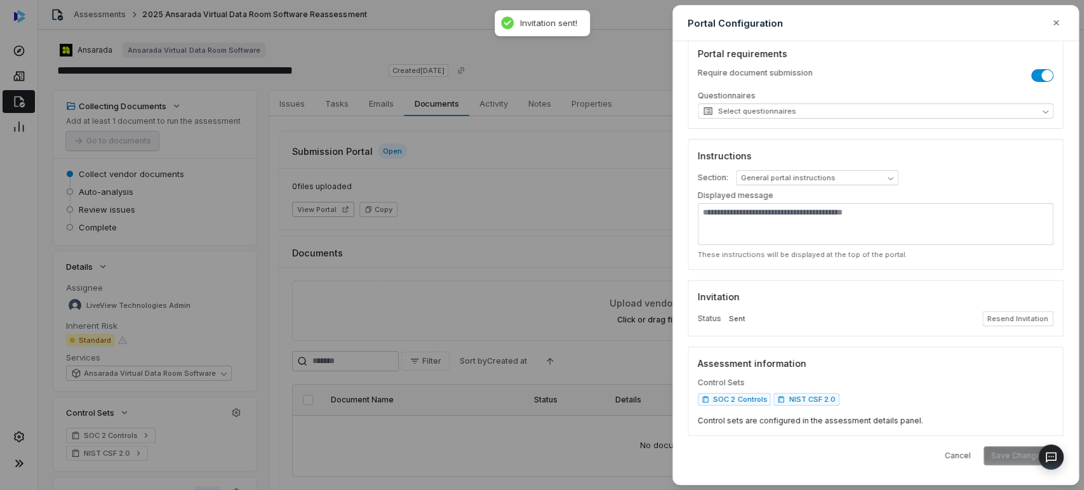
click at [498, 142] on div "**********" at bounding box center [542, 245] width 1084 height 490
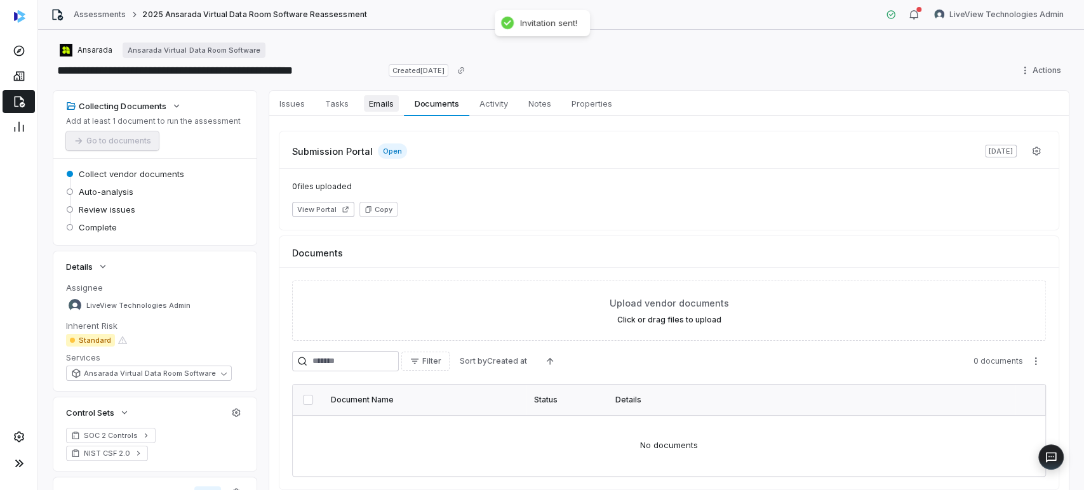
click at [394, 98] on span "Emails" at bounding box center [381, 103] width 35 height 17
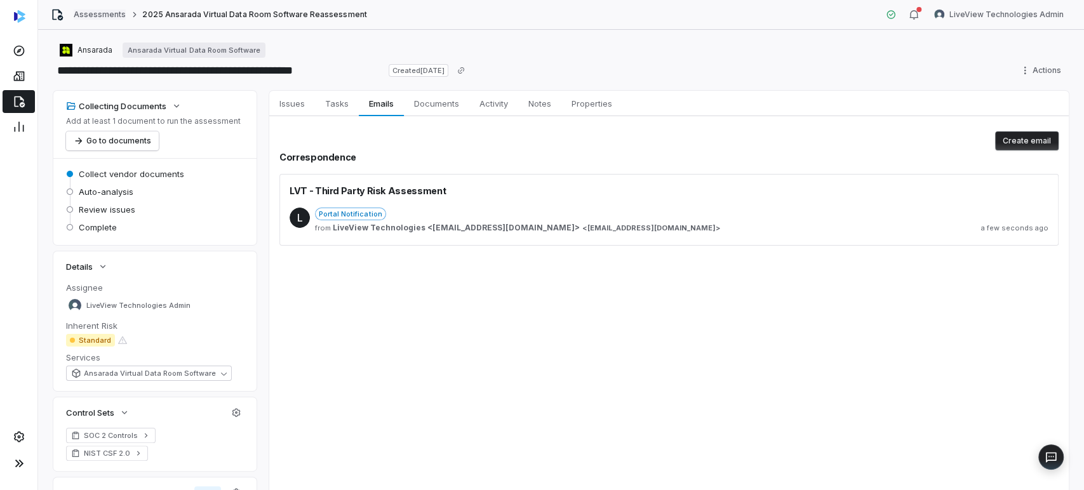
click at [96, 13] on link "Assessments" at bounding box center [100, 15] width 52 height 10
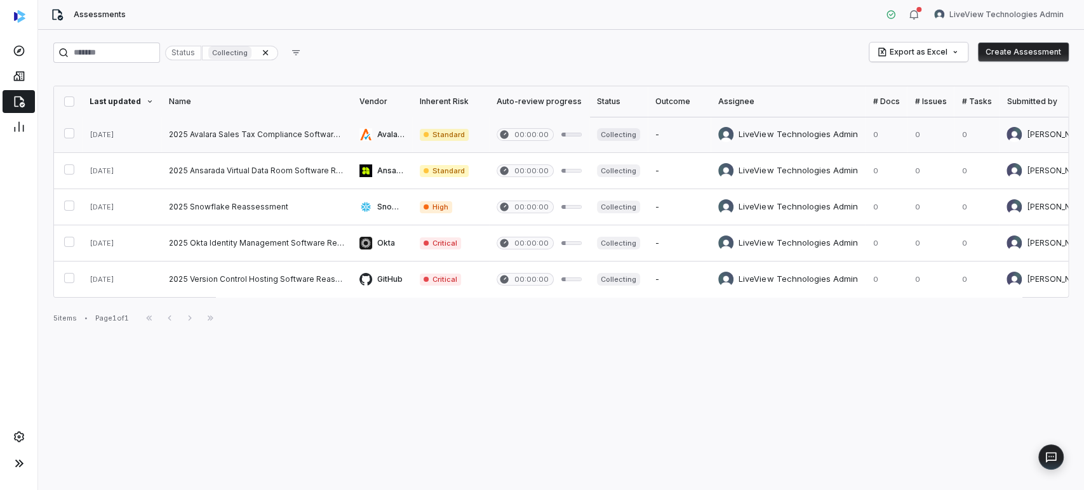
click at [540, 131] on link at bounding box center [618, 135] width 58 height 36
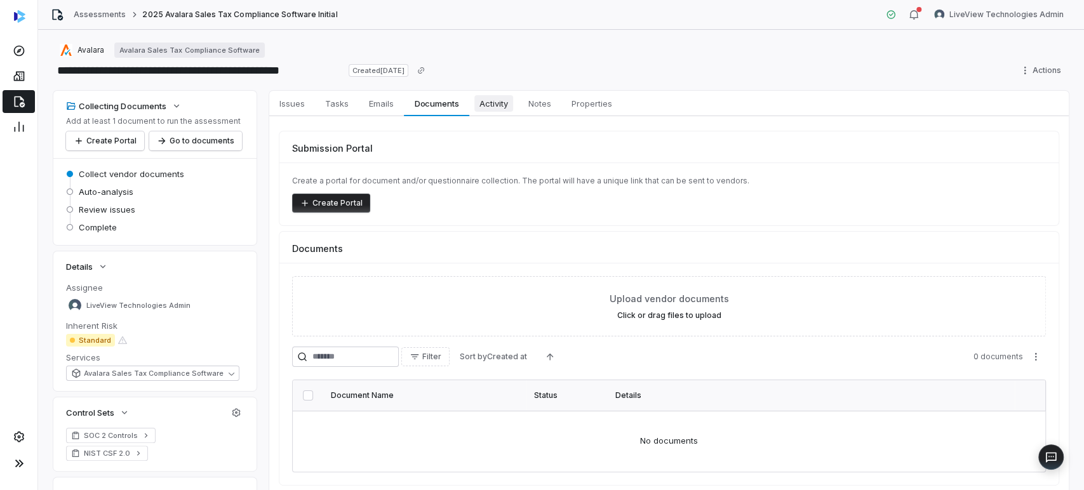
click at [491, 105] on span "Activity" at bounding box center [493, 103] width 39 height 17
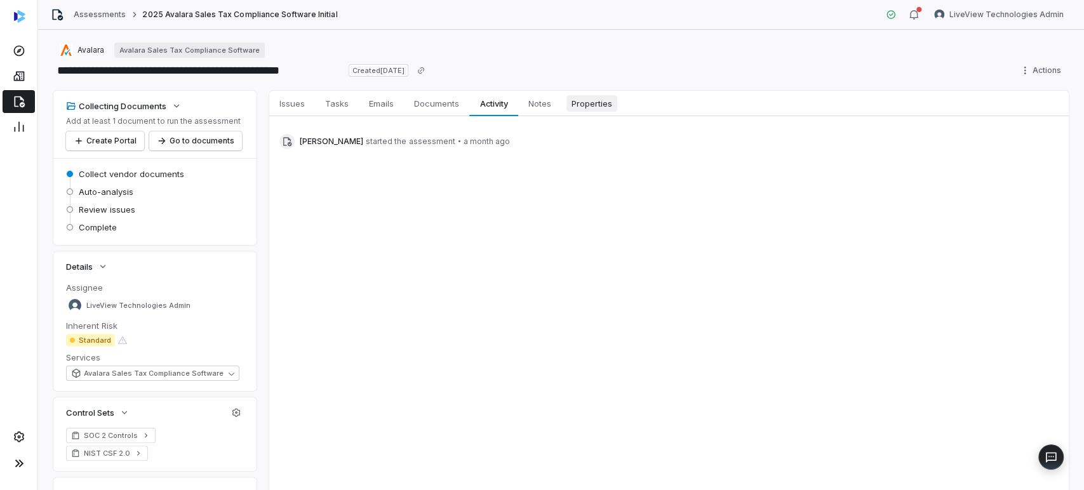
click at [540, 110] on link "Properties Properties" at bounding box center [591, 103] width 61 height 25
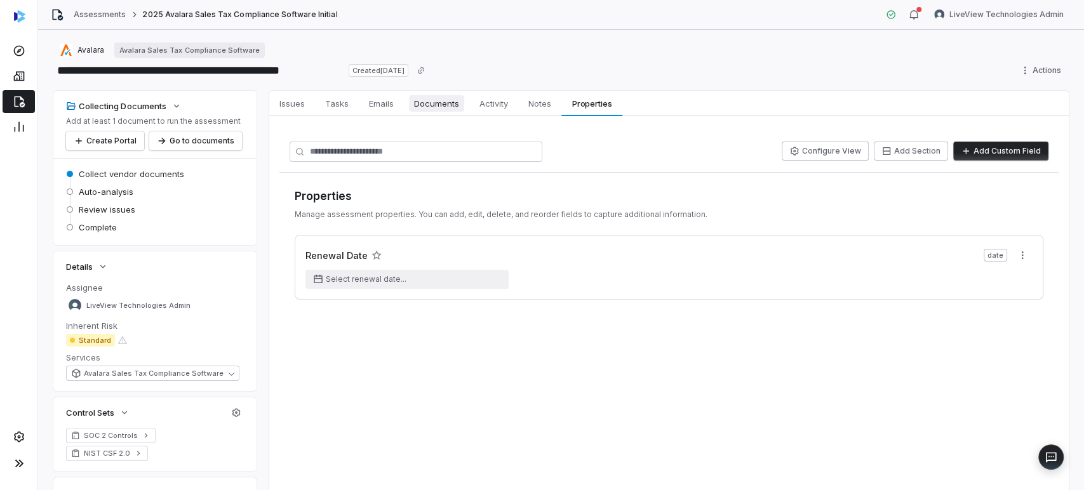
click at [434, 98] on span "Documents" at bounding box center [436, 103] width 55 height 17
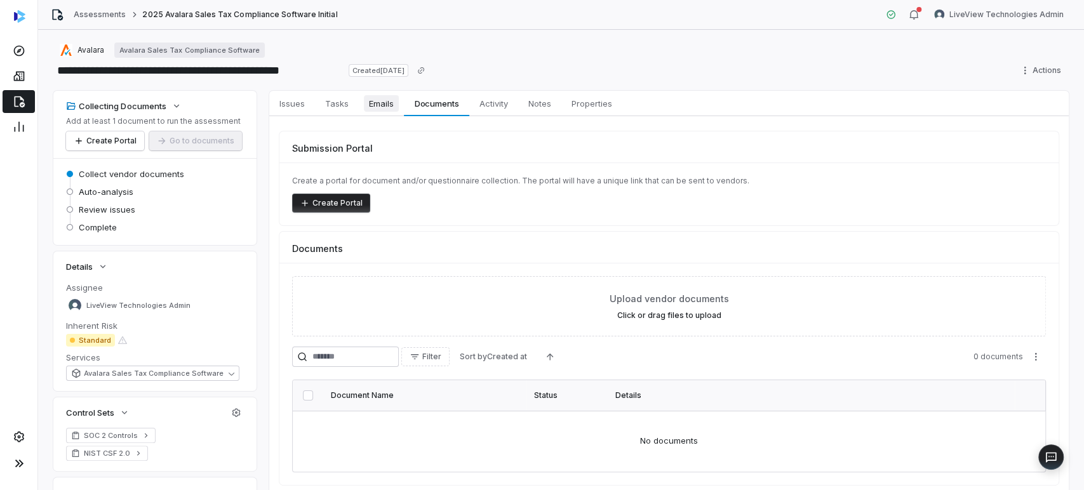
click at [401, 97] on link "Emails Emails" at bounding box center [381, 103] width 45 height 25
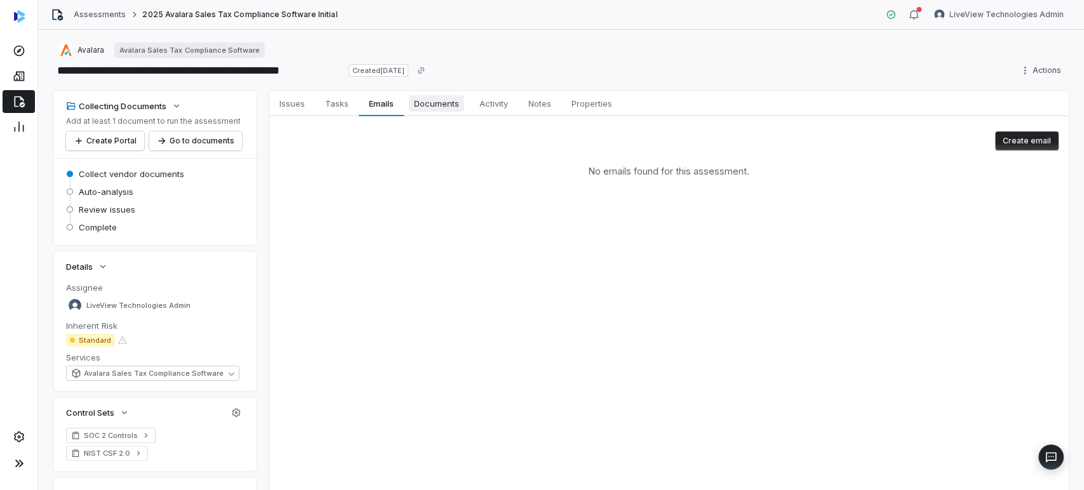
click at [434, 107] on span "Documents" at bounding box center [436, 103] width 55 height 17
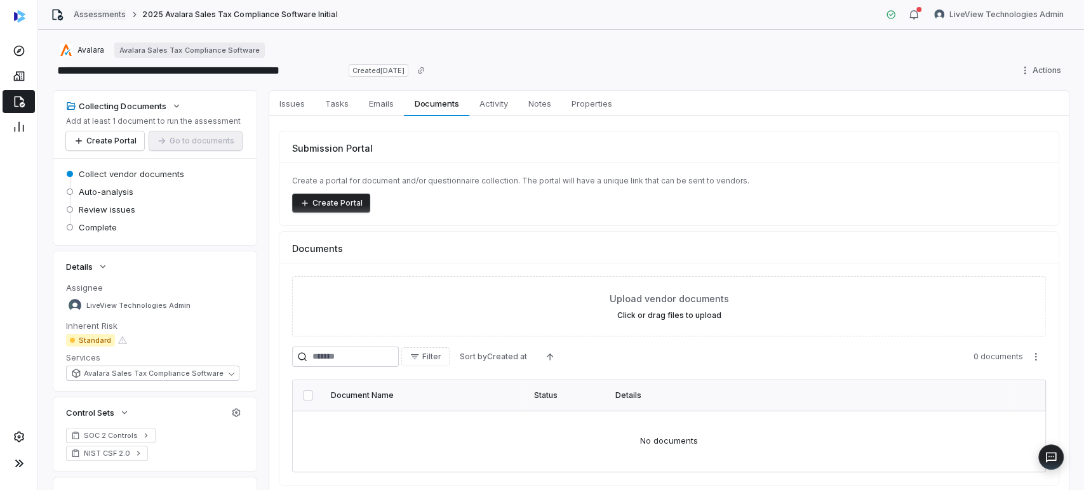
click at [90, 18] on link "Assessments" at bounding box center [100, 15] width 52 height 10
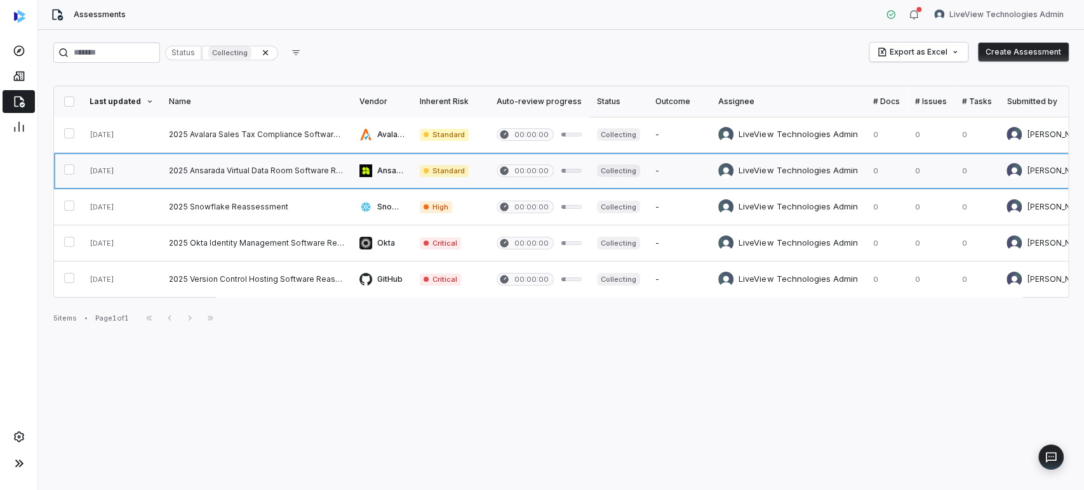
click at [291, 171] on link at bounding box center [256, 171] width 190 height 36
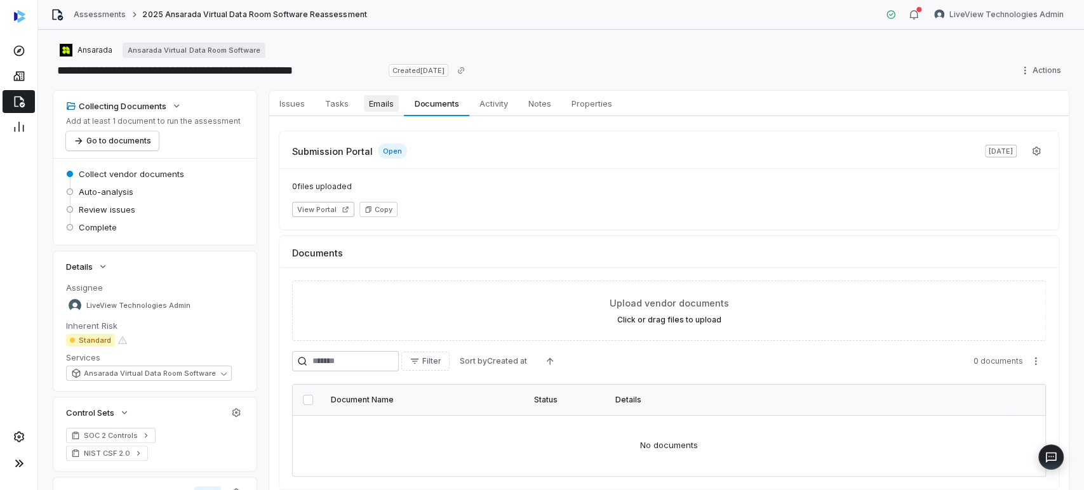
click at [396, 114] on link "Emails Emails" at bounding box center [381, 103] width 45 height 25
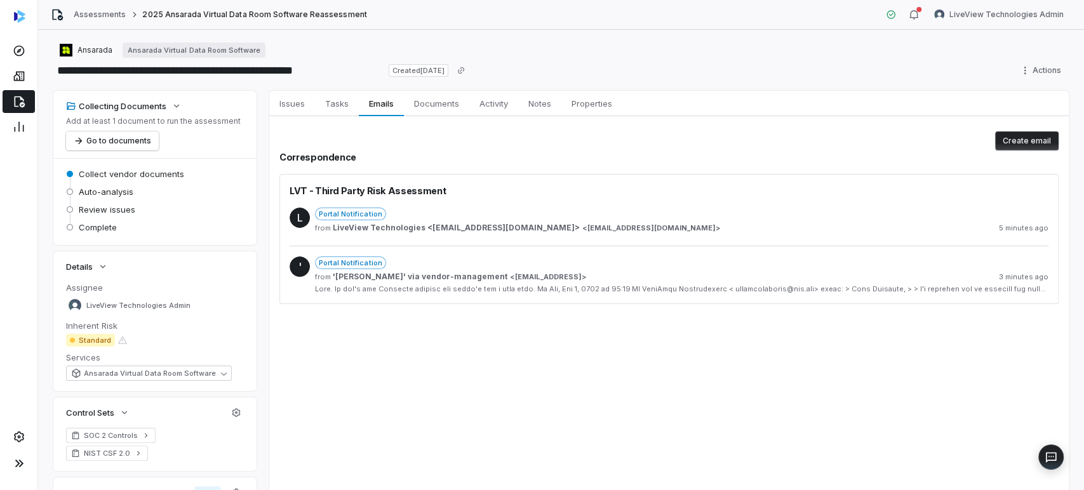
click at [464, 275] on span "'[PERSON_NAME]' via vendor-management" at bounding box center [420, 277] width 175 height 10
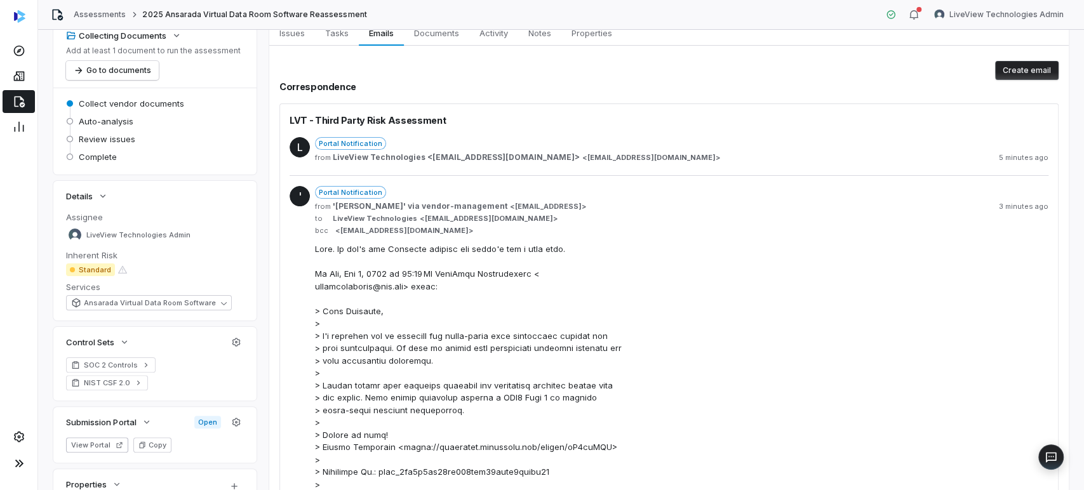
scroll to position [141, 0]
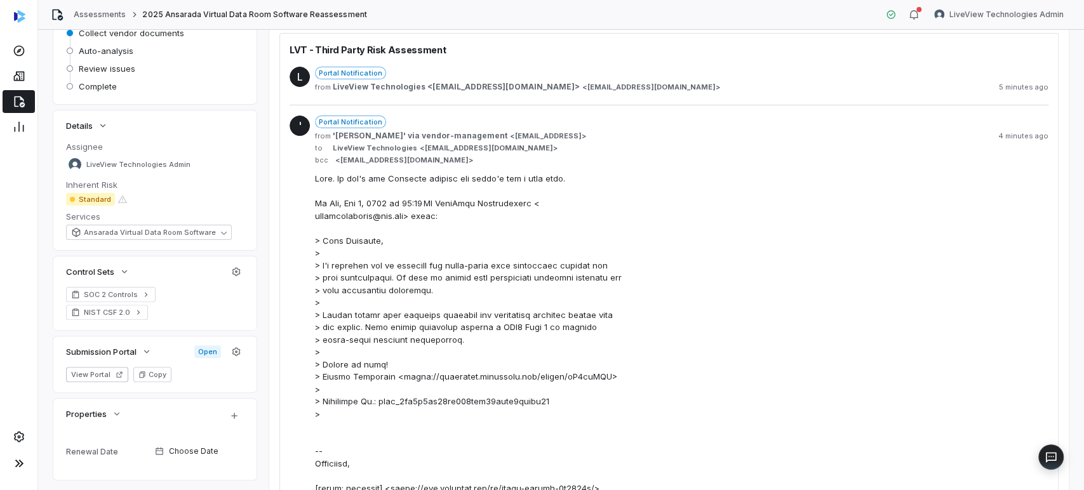
click at [98, 8] on div "Assessments 2025 Ansarada Virtual Data Room Software Reassessment" at bounding box center [209, 14] width 316 height 13
click at [98, 13] on link "Assessments" at bounding box center [100, 15] width 52 height 10
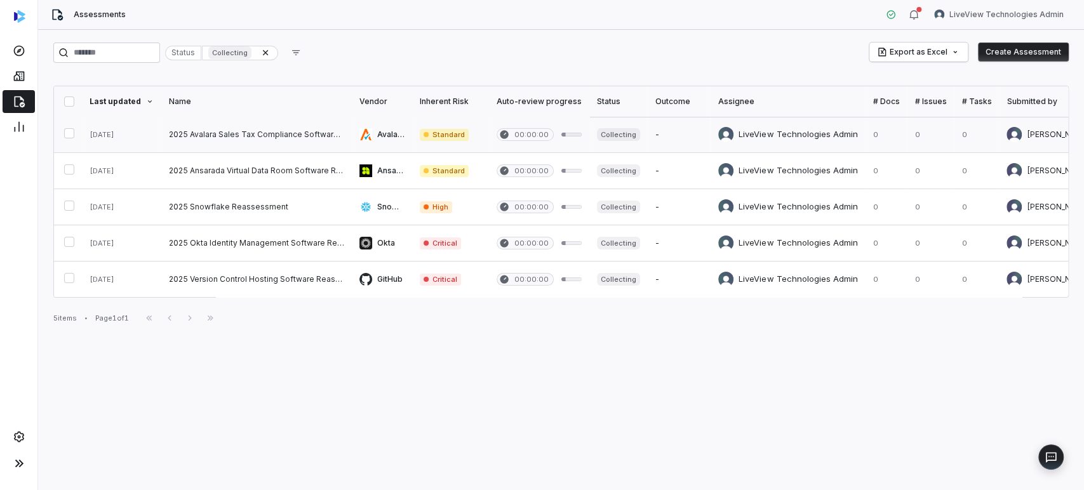
click at [259, 125] on link at bounding box center [256, 135] width 190 height 36
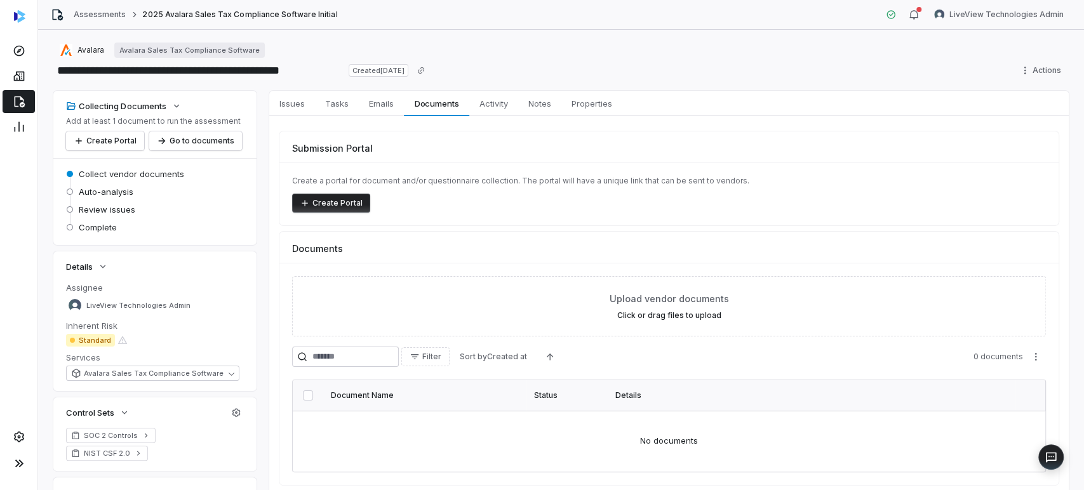
click at [540, 117] on div "Submission Portal Create a portal for document and/or questionnaire collection.…" at bounding box center [668, 308] width 799 height 384
drag, startPoint x: 590, startPoint y: 104, endPoint x: 568, endPoint y: 100, distance: 21.8
click at [540, 103] on span "Properties" at bounding box center [591, 103] width 51 height 17
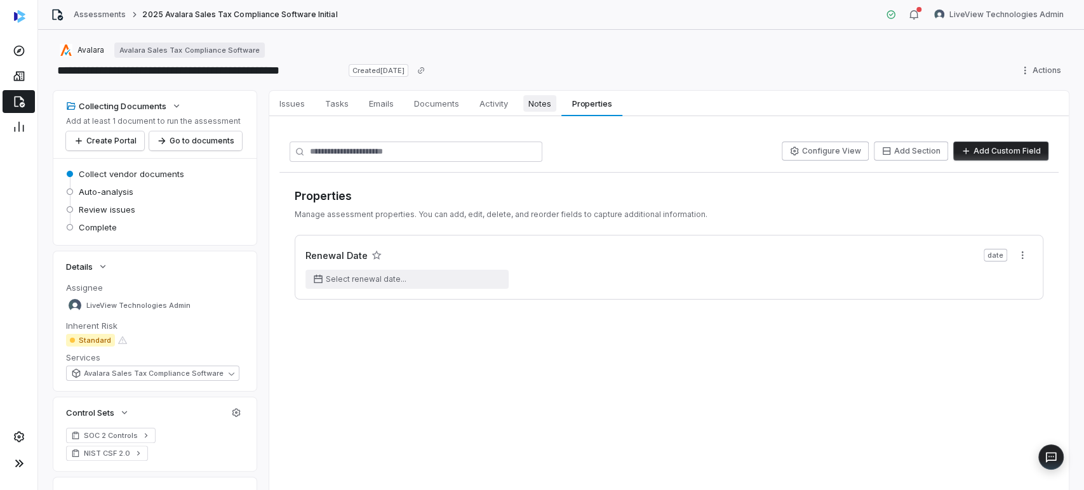
click at [540, 99] on span "Notes" at bounding box center [539, 103] width 33 height 17
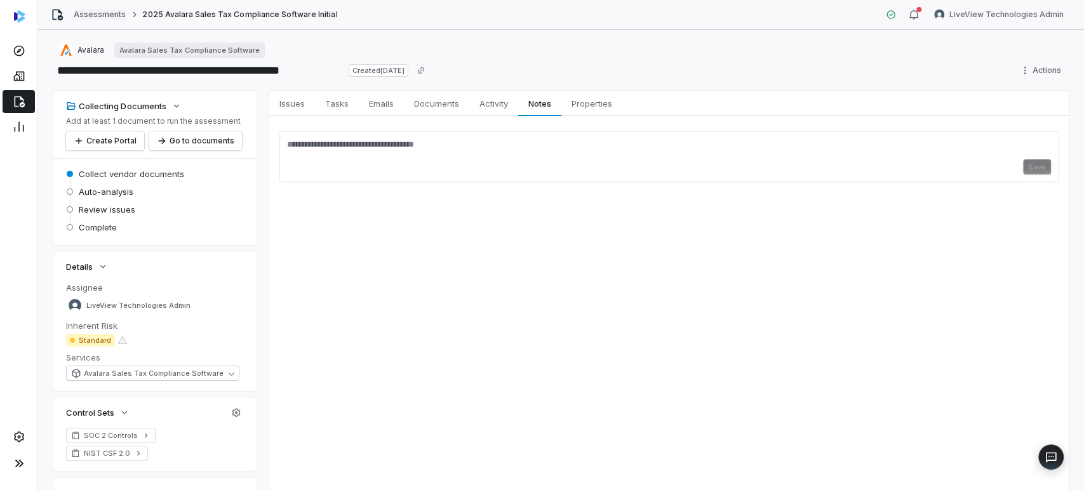
click at [80, 12] on link "Assessments" at bounding box center [100, 15] width 52 height 10
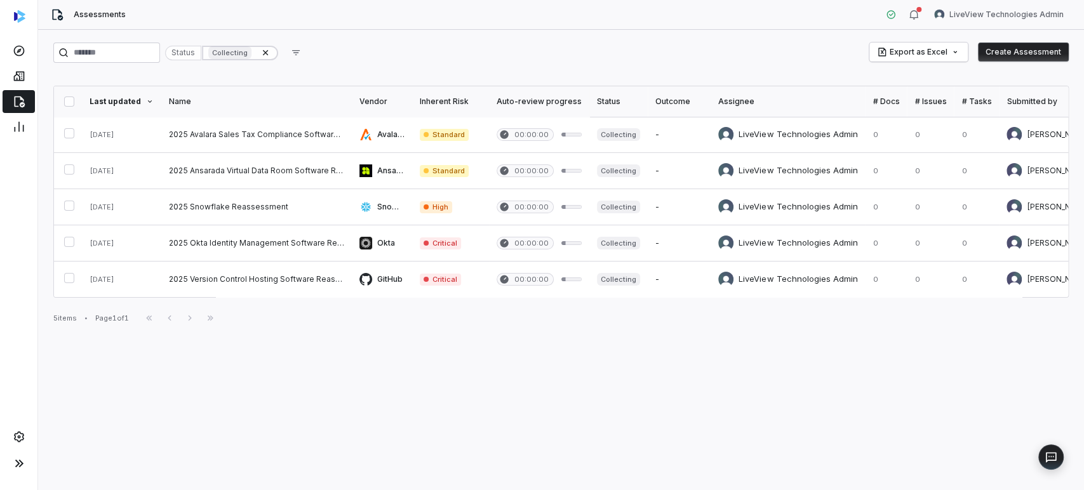
click at [271, 50] on icon at bounding box center [265, 53] width 10 height 10
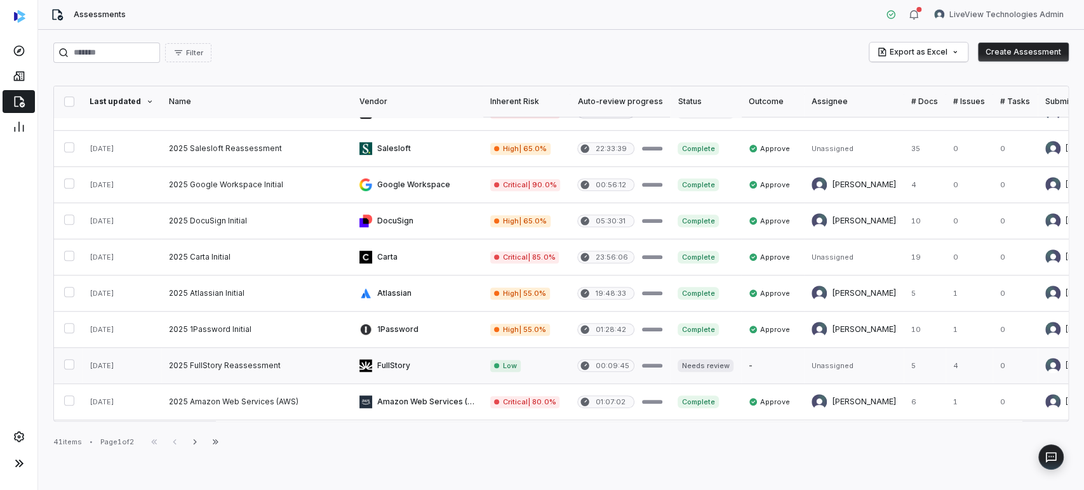
scroll to position [605, 0]
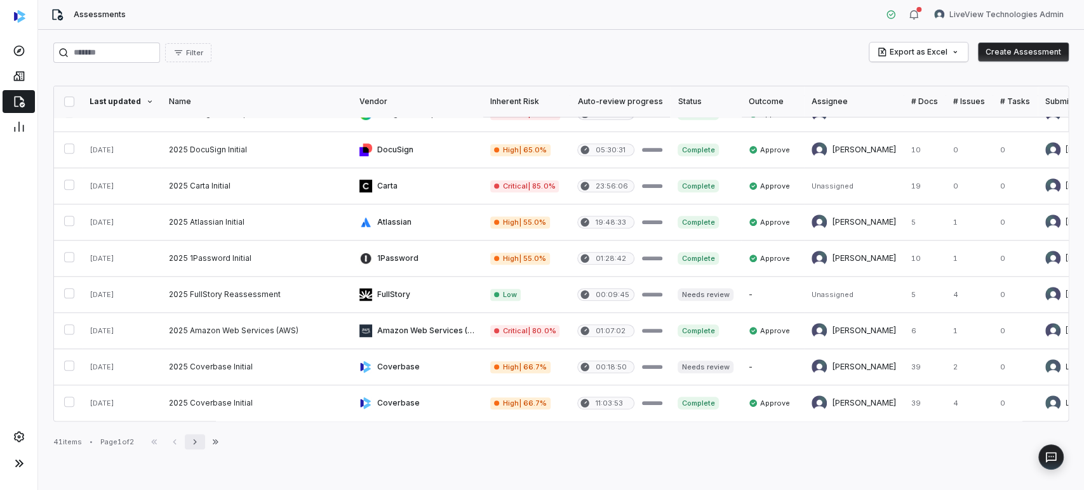
click at [199, 439] on icon "button" at bounding box center [195, 442] width 10 height 10
